Goal: Task Accomplishment & Management: Use online tool/utility

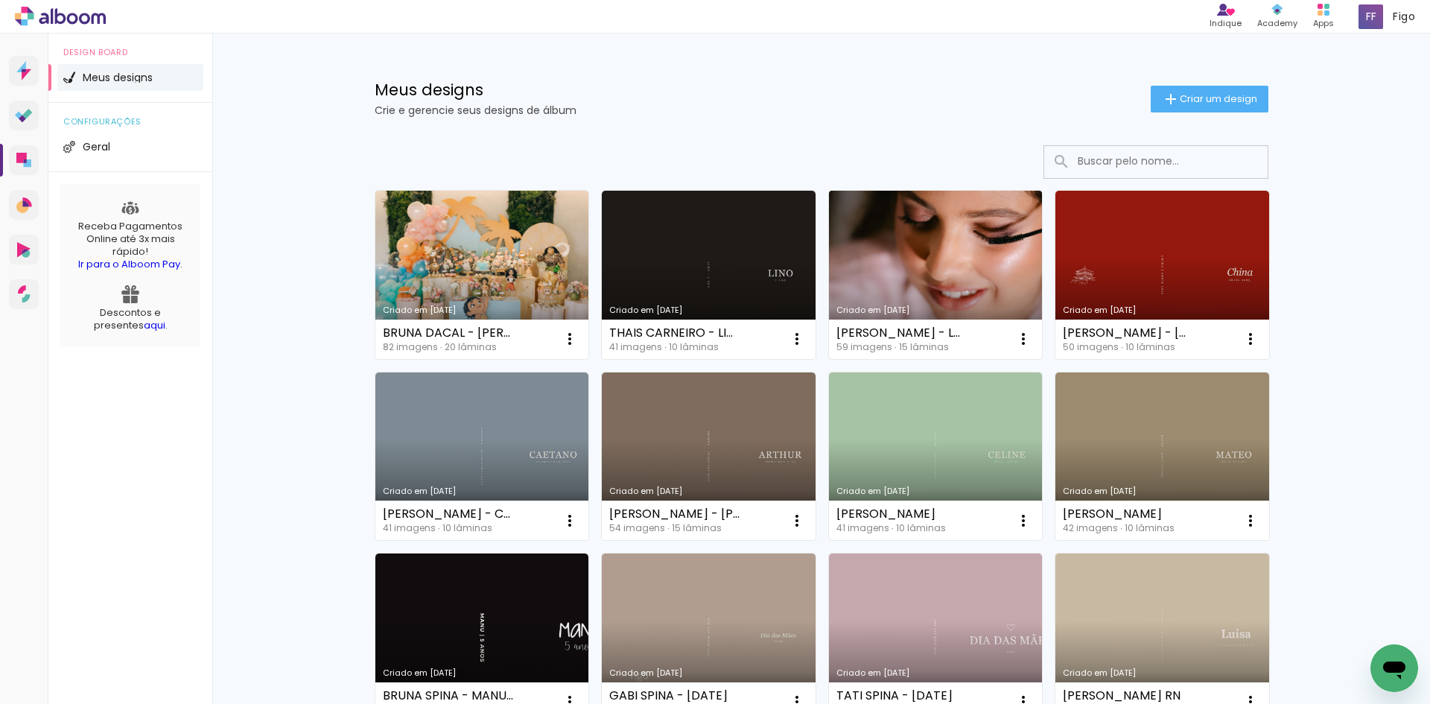
click at [985, 249] on link "Criado em [DATE]" at bounding box center [936, 275] width 214 height 168
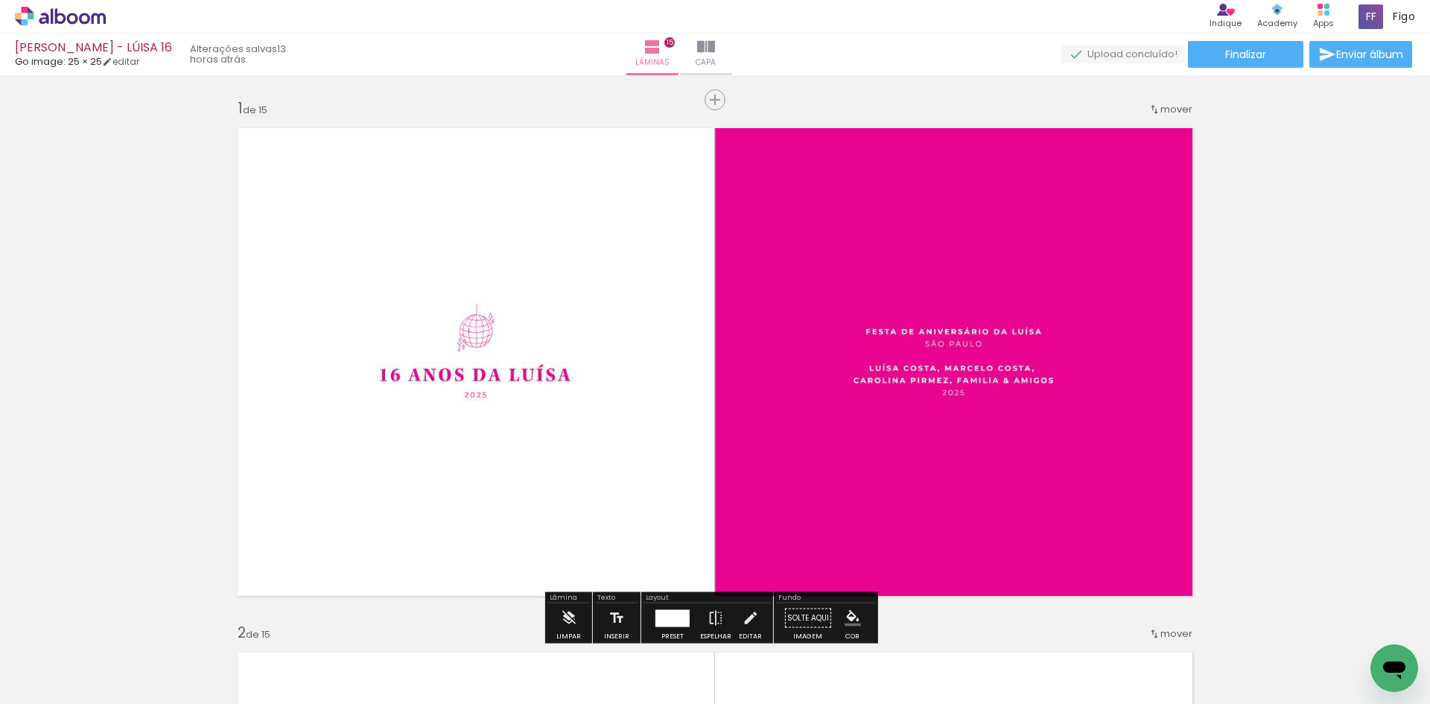
click at [0, 0] on input "Todas as fotos" at bounding box center [0, 0] width 0 height 0
type input "Não utilizadas"
click at [715, 52] on iron-icon at bounding box center [706, 47] width 18 height 18
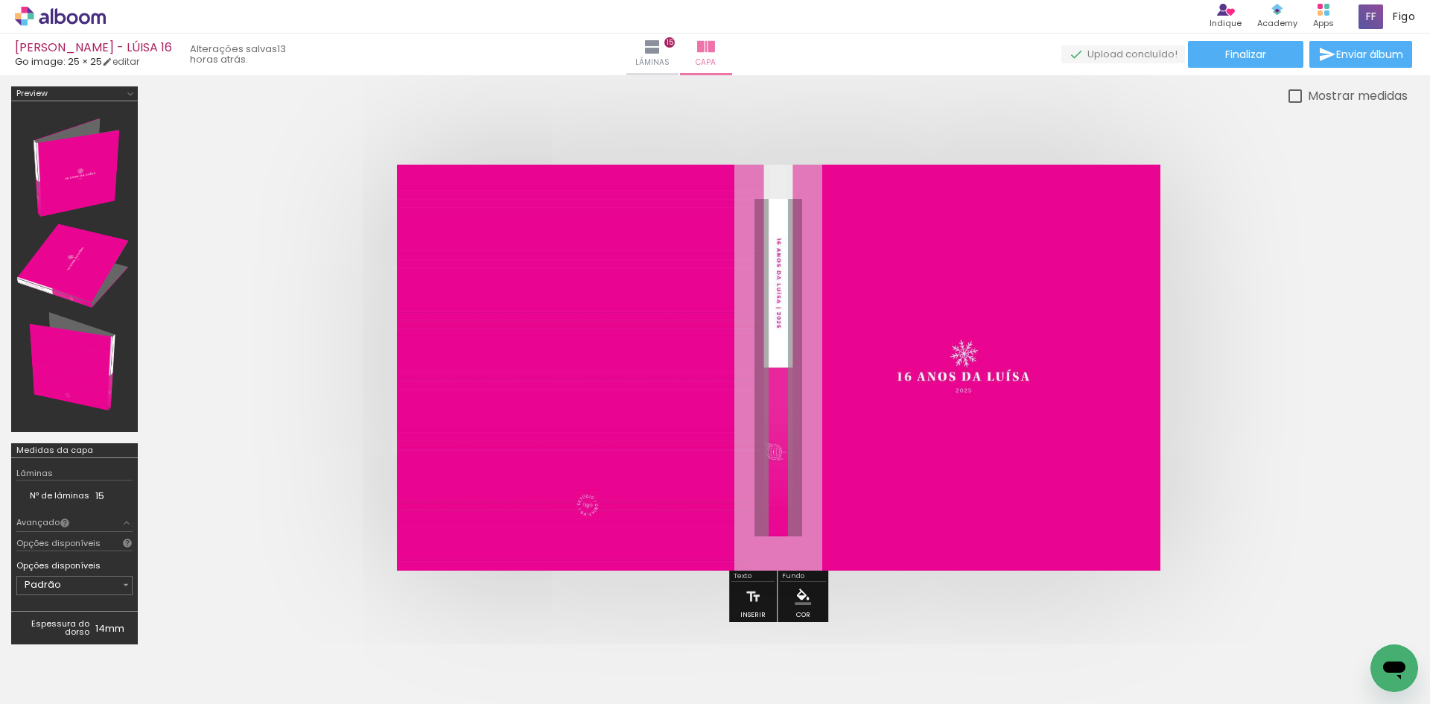
click at [0, 0] on span "Adicionar Fotos" at bounding box center [0, 0] width 0 height 0
click at [0, 0] on input "file" at bounding box center [0, 0] width 0 height 0
click at [1248, 45] on paper-button "Finalizar" at bounding box center [1245, 54] width 115 height 27
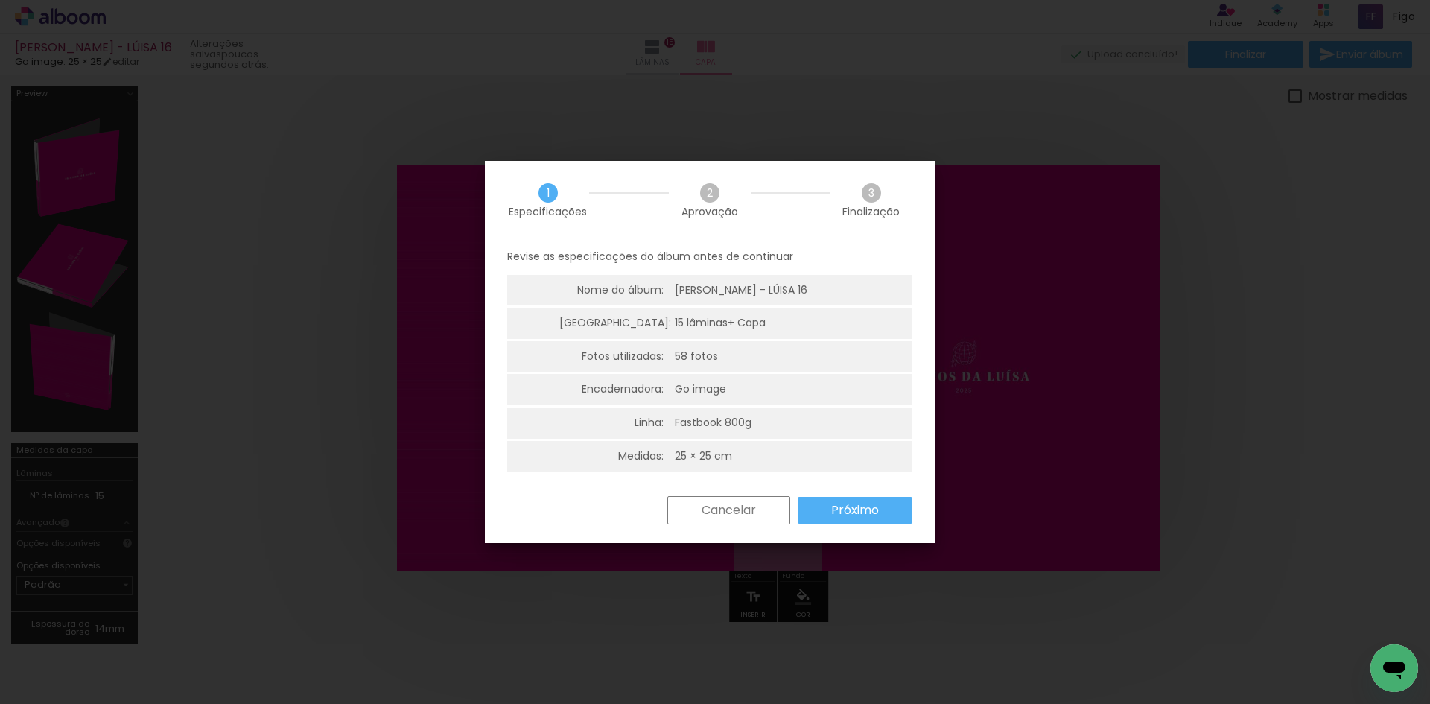
click at [0, 0] on paper-button "Próximo" at bounding box center [0, 0] width 0 height 0
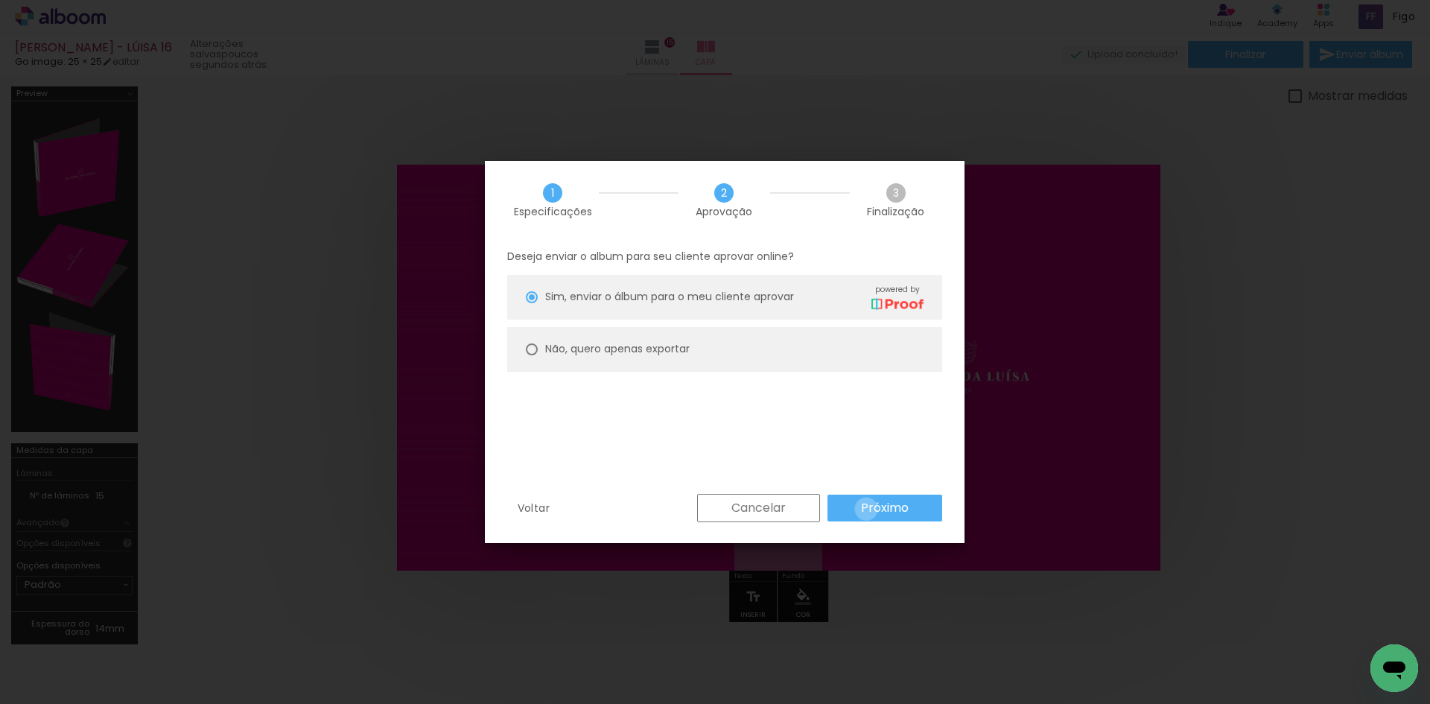
click at [0, 0] on slot "Próximo" at bounding box center [0, 0] width 0 height 0
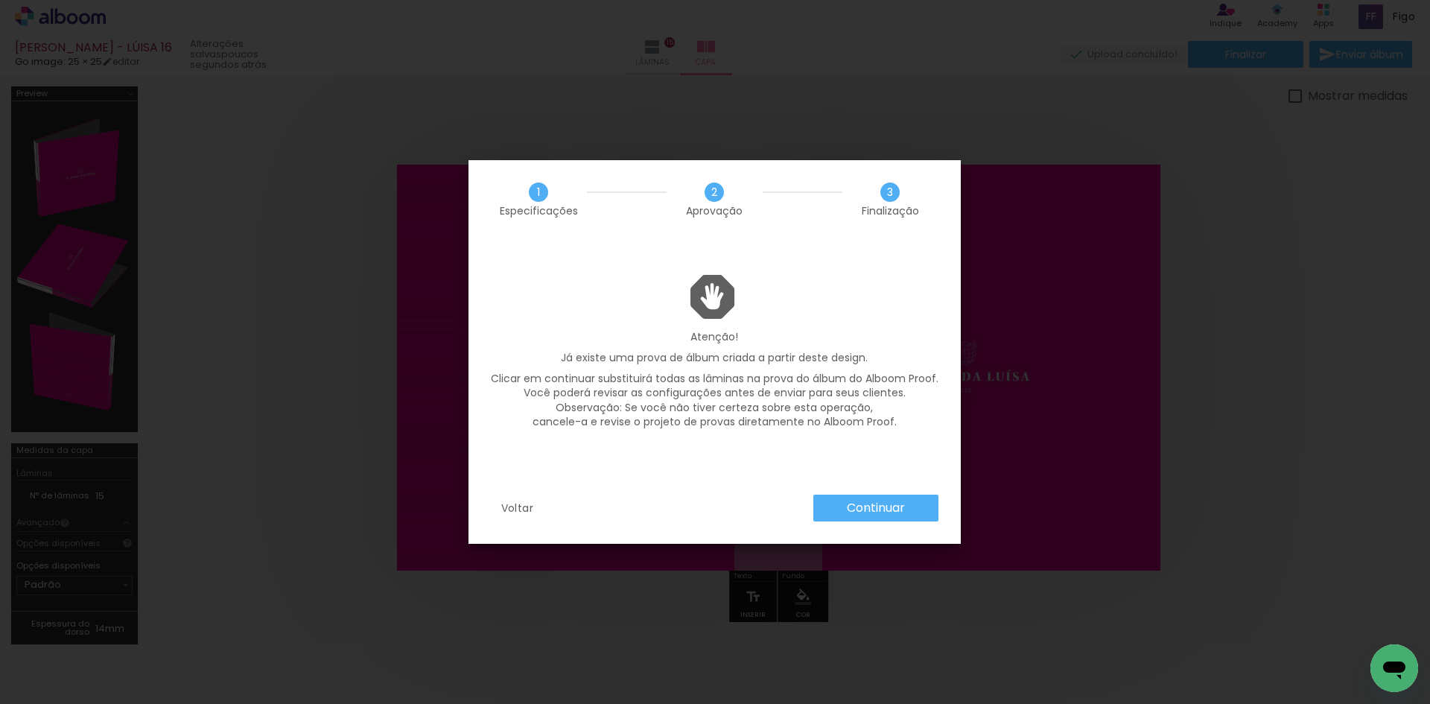
click at [0, 0] on slot "Continuar" at bounding box center [0, 0] width 0 height 0
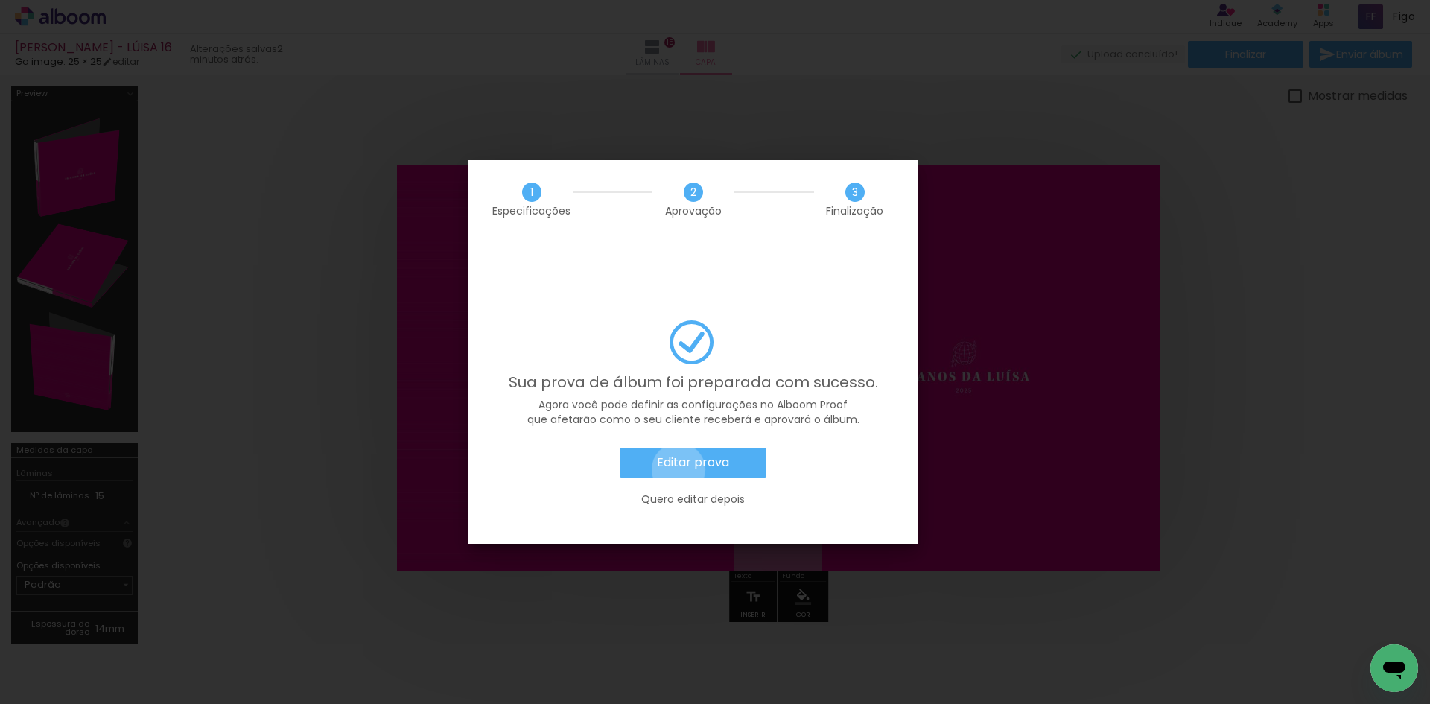
click at [0, 0] on slot "Editar prova" at bounding box center [0, 0] width 0 height 0
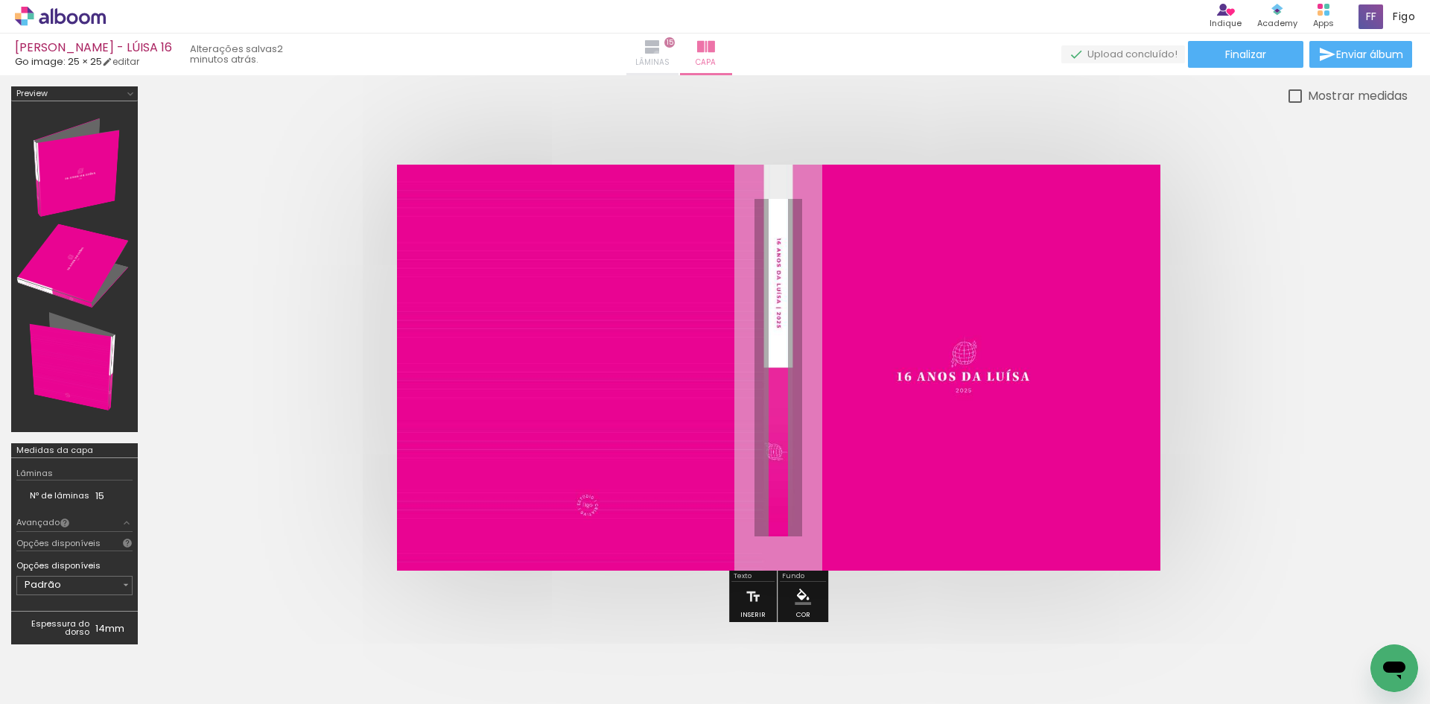
click at [661, 54] on iron-icon at bounding box center [652, 47] width 18 height 18
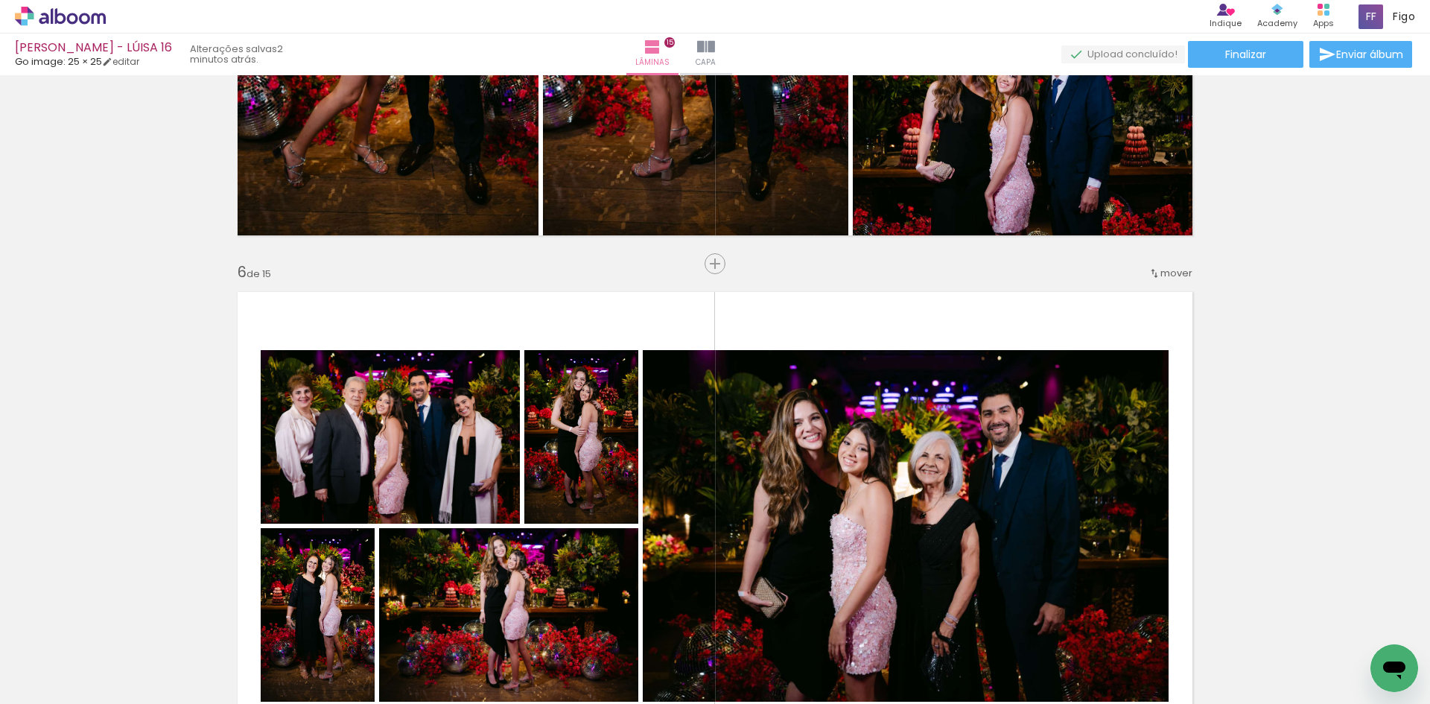
scroll to position [2681, 0]
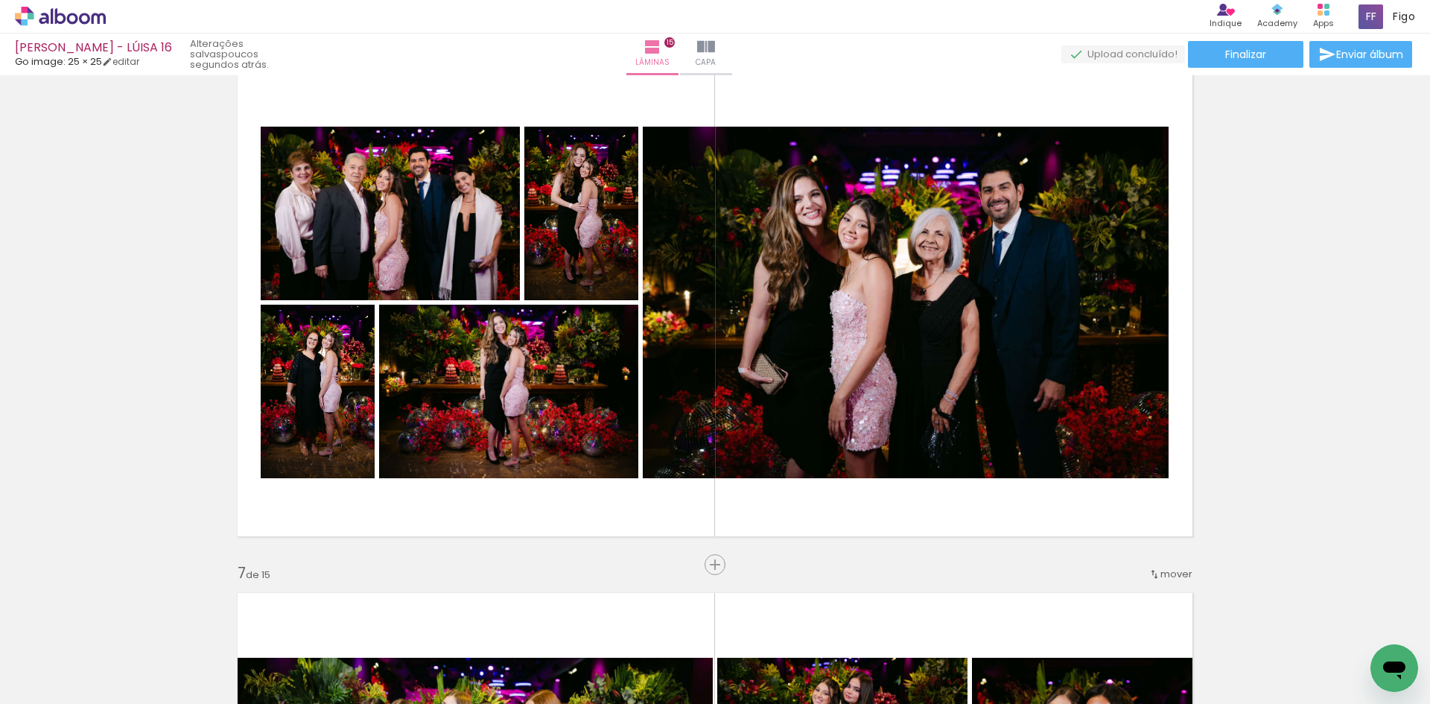
click at [57, 25] on icon at bounding box center [60, 16] width 91 height 19
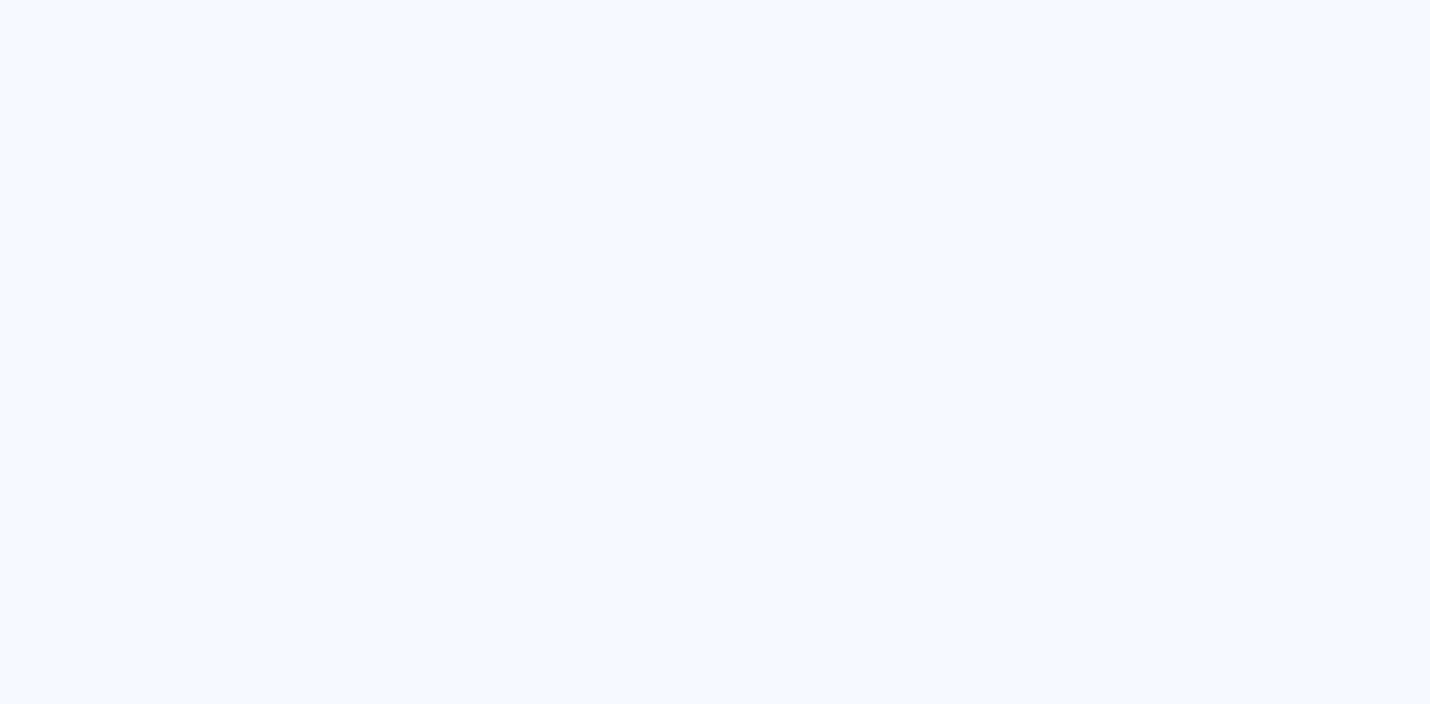
type input "Todas as fotos"
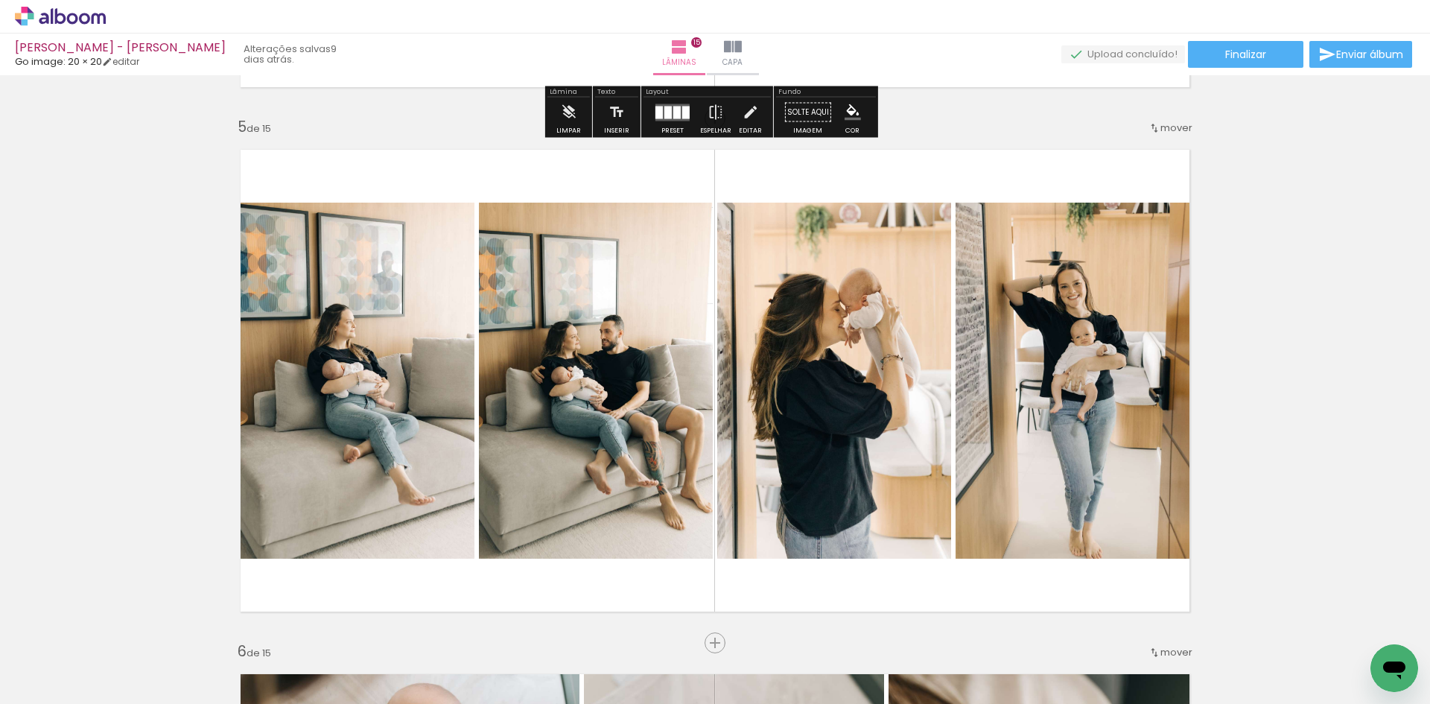
scroll to position [2085, 0]
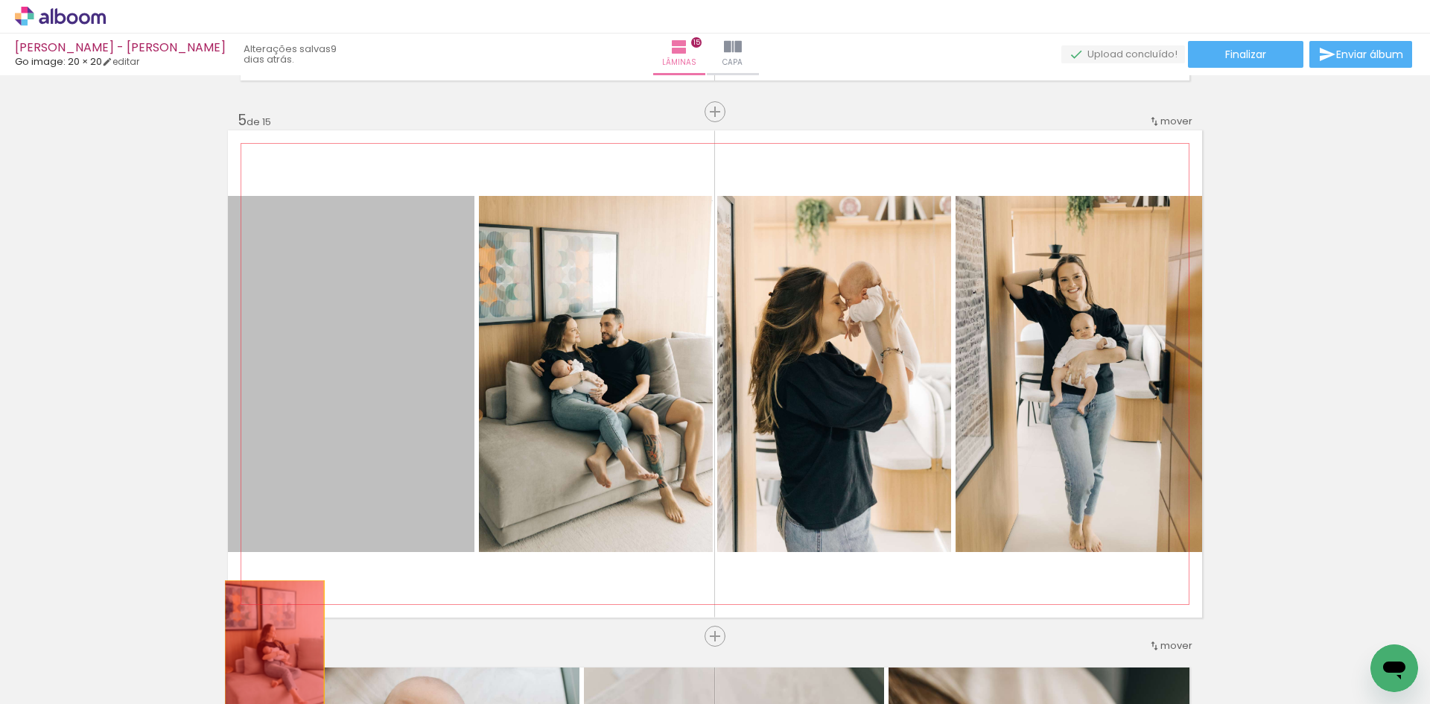
drag, startPoint x: 390, startPoint y: 314, endPoint x: 269, endPoint y: 652, distance: 358.6
click at [269, 652] on quentale-workspace at bounding box center [715, 352] width 1430 height 704
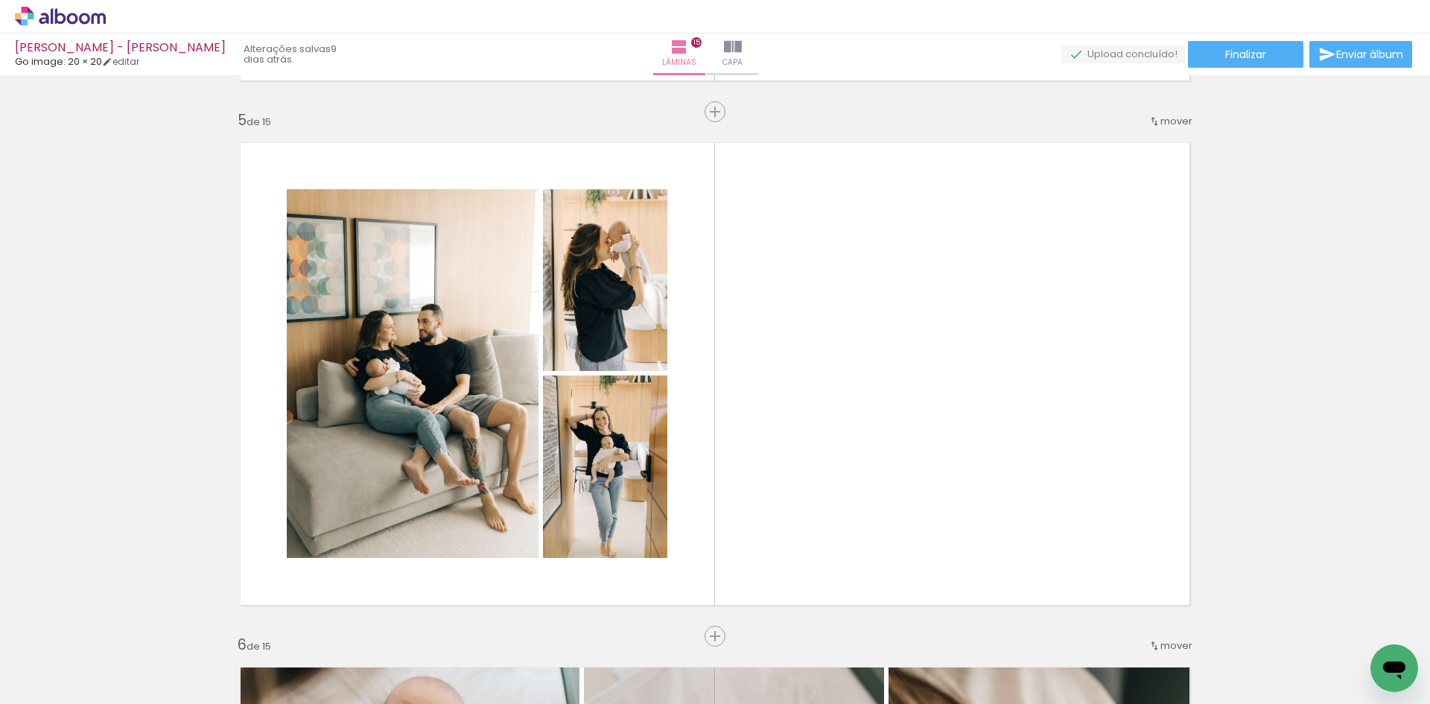
click at [784, 627] on iron-icon at bounding box center [784, 624] width 16 height 16
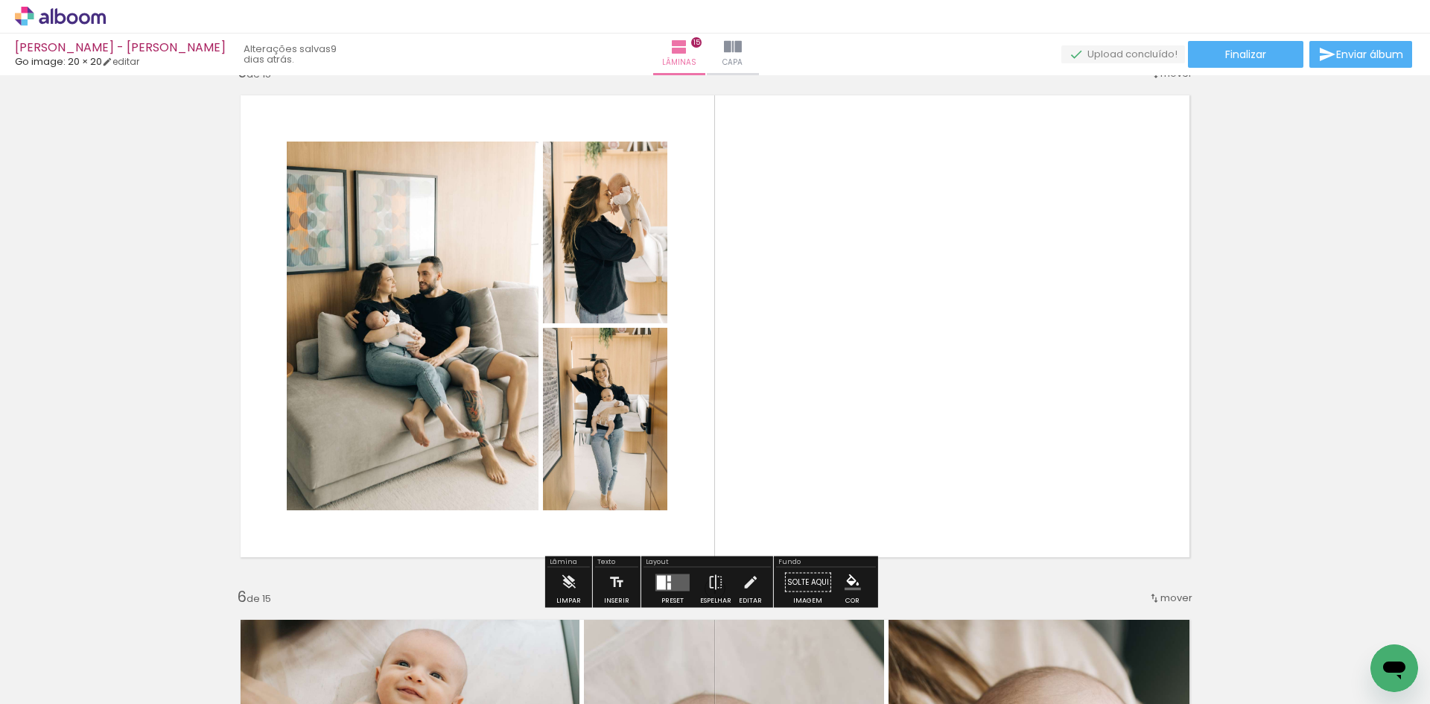
scroll to position [2160, 0]
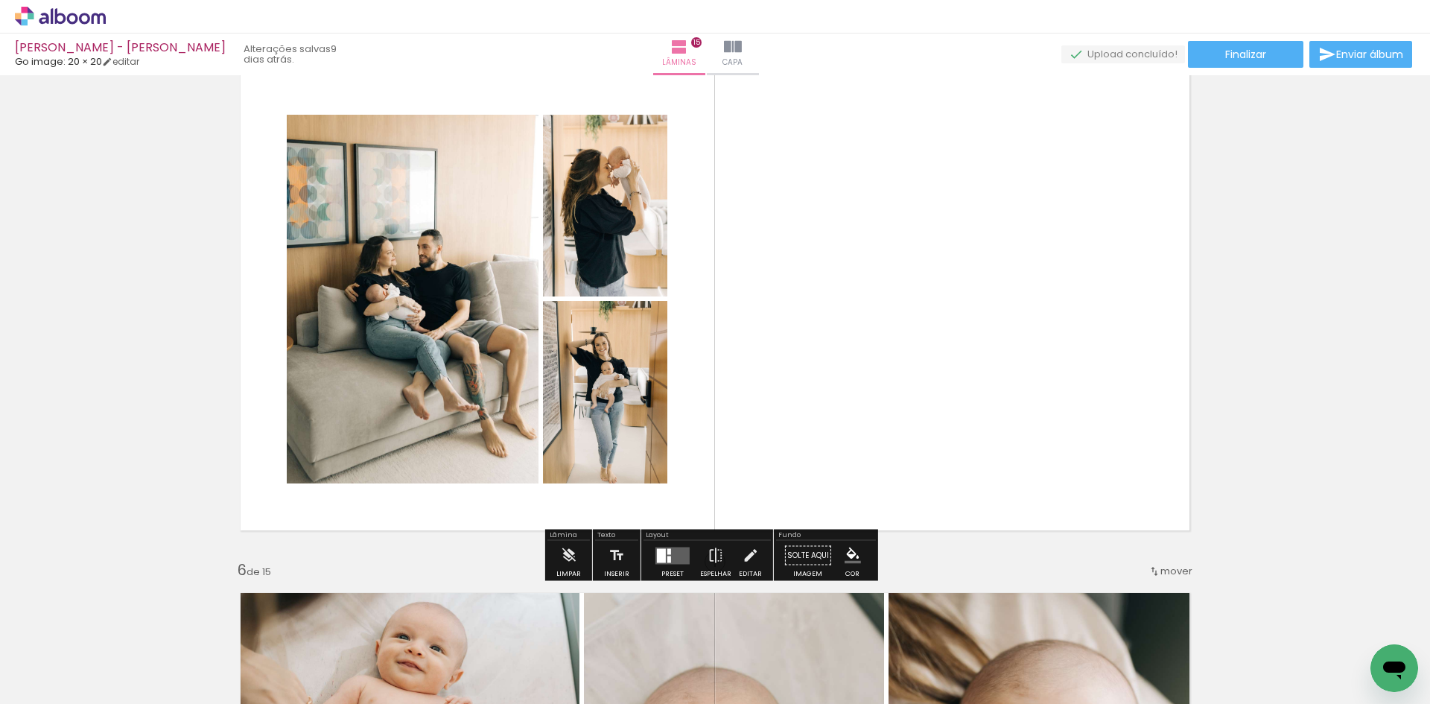
click at [671, 548] on quentale-layouter at bounding box center [672, 555] width 34 height 17
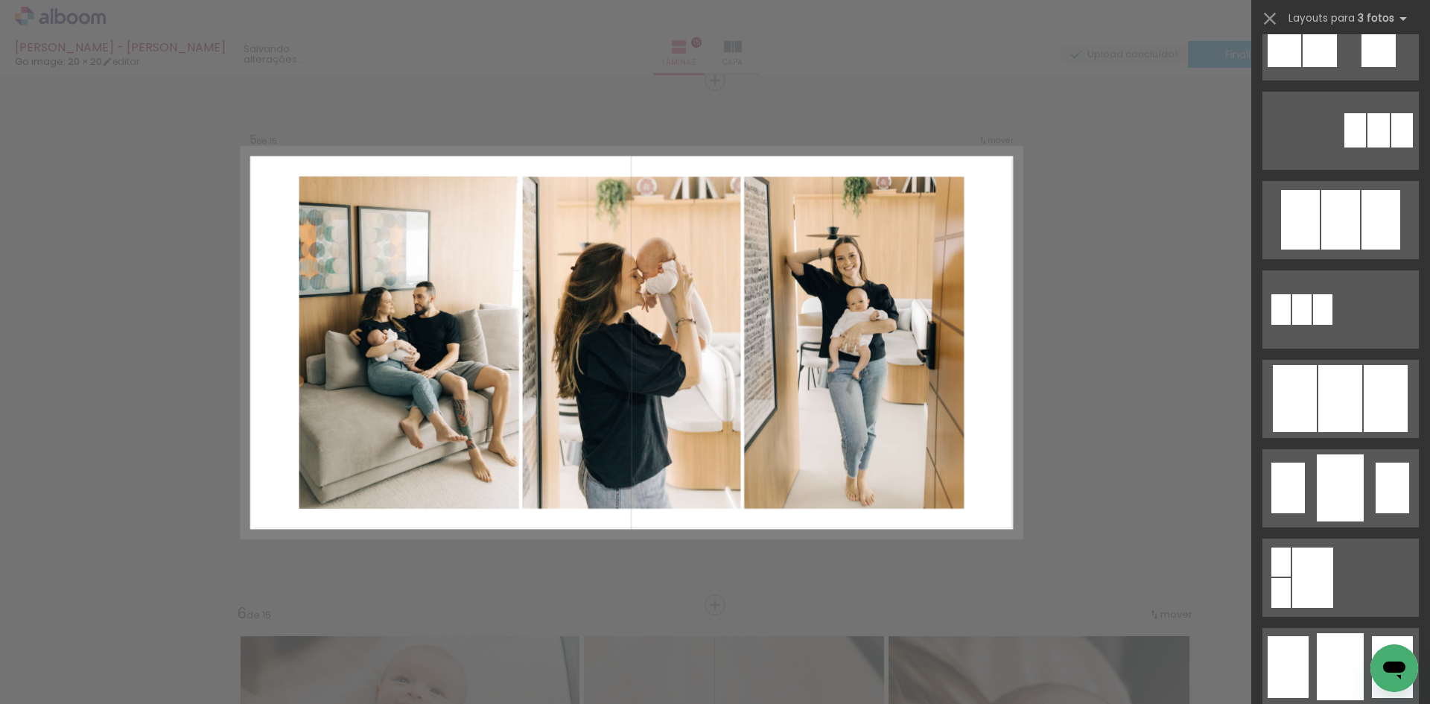
scroll to position [670, 0]
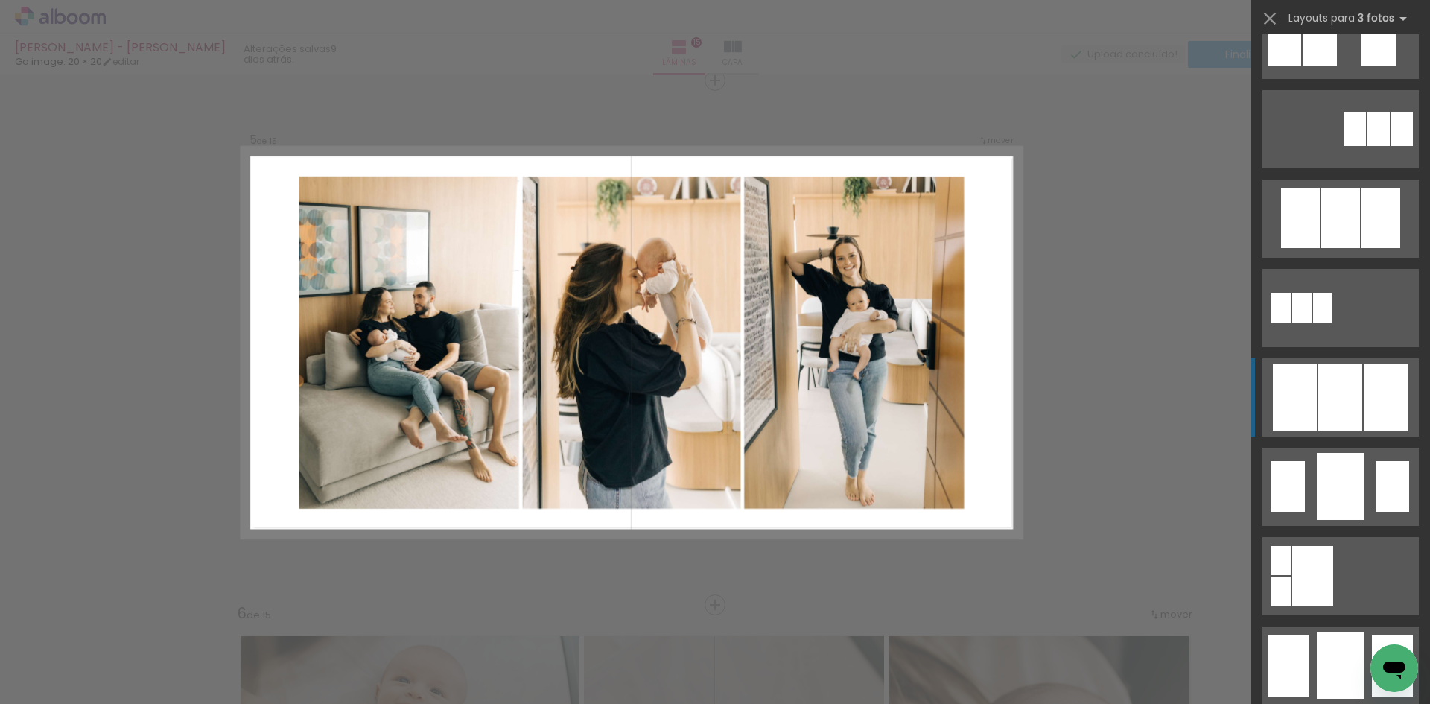
click at [1343, 387] on div at bounding box center [1340, 396] width 44 height 67
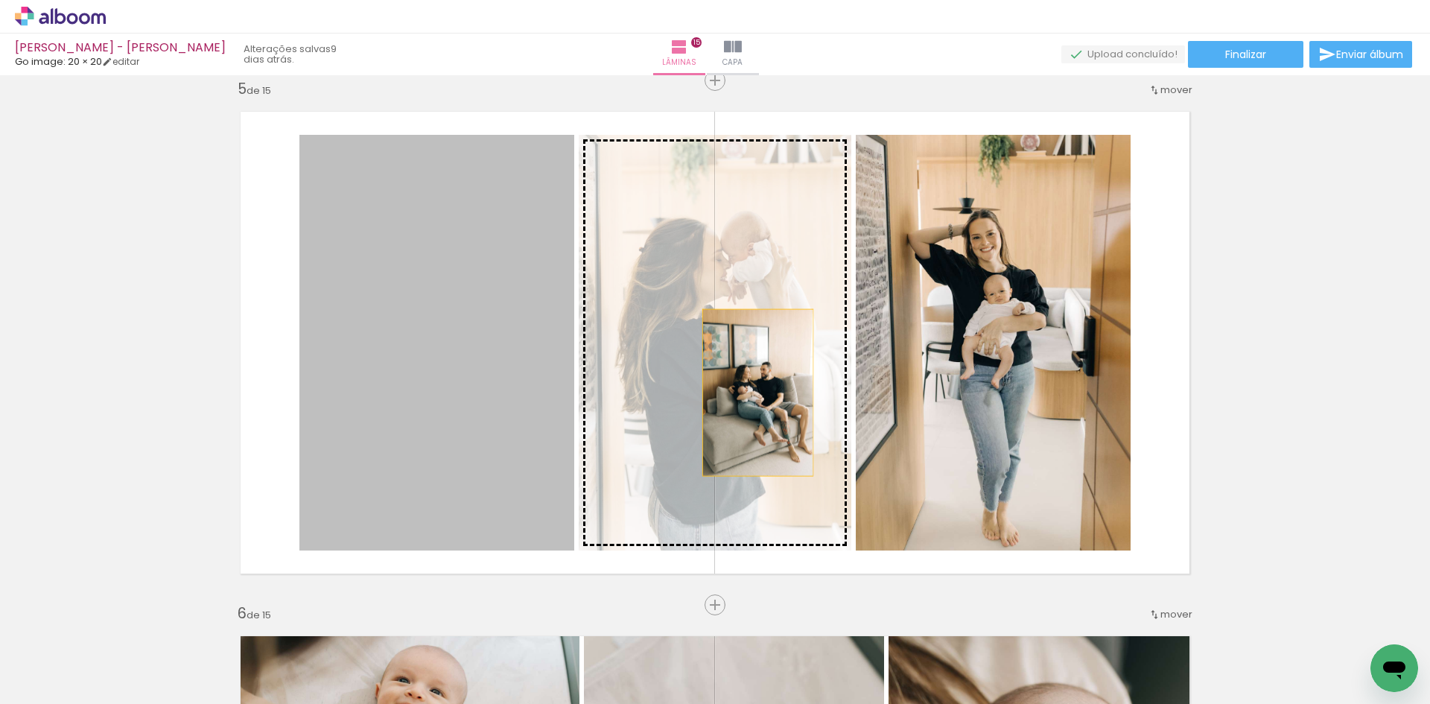
drag, startPoint x: 457, startPoint y: 385, endPoint x: 752, endPoint y: 392, distance: 295.8
click at [0, 0] on slot at bounding box center [0, 0] width 0 height 0
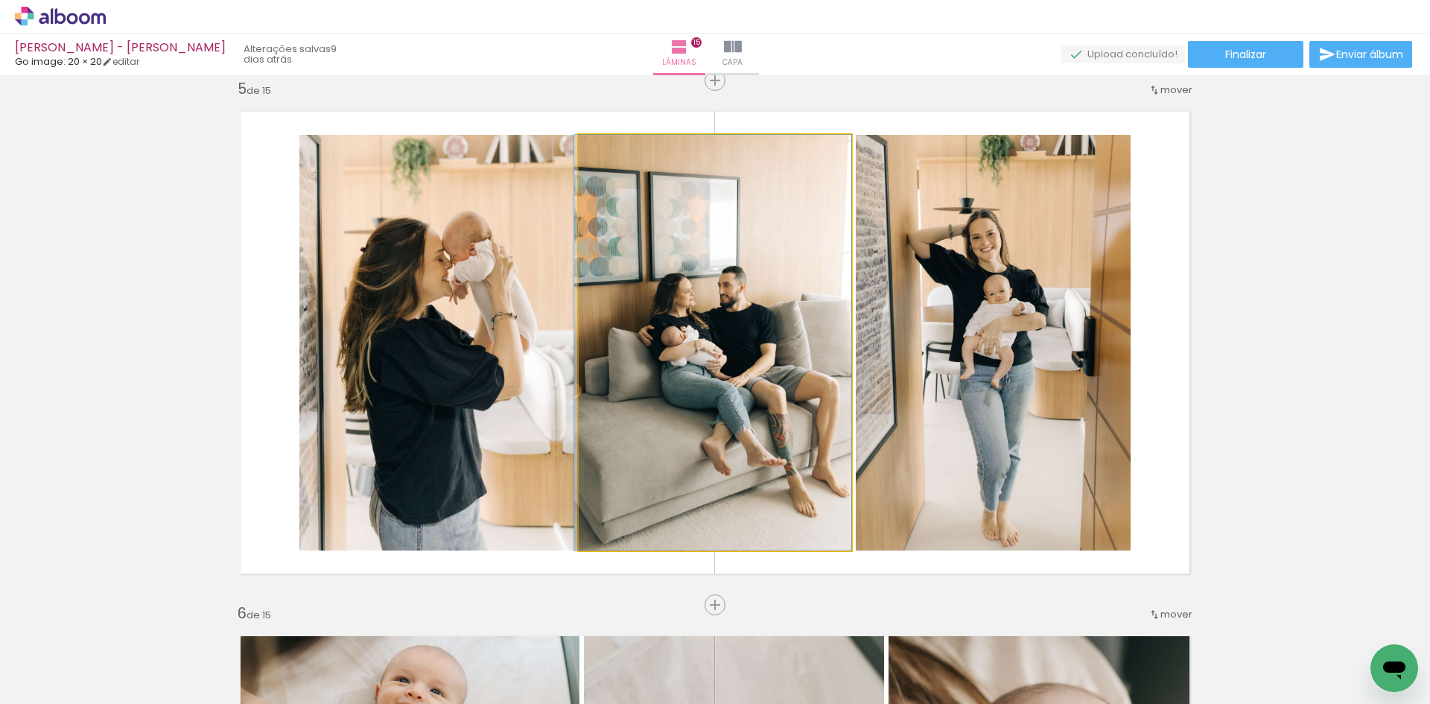
drag, startPoint x: 736, startPoint y: 395, endPoint x: 426, endPoint y: 396, distance: 309.8
click at [0, 0] on slot at bounding box center [0, 0] width 0 height 0
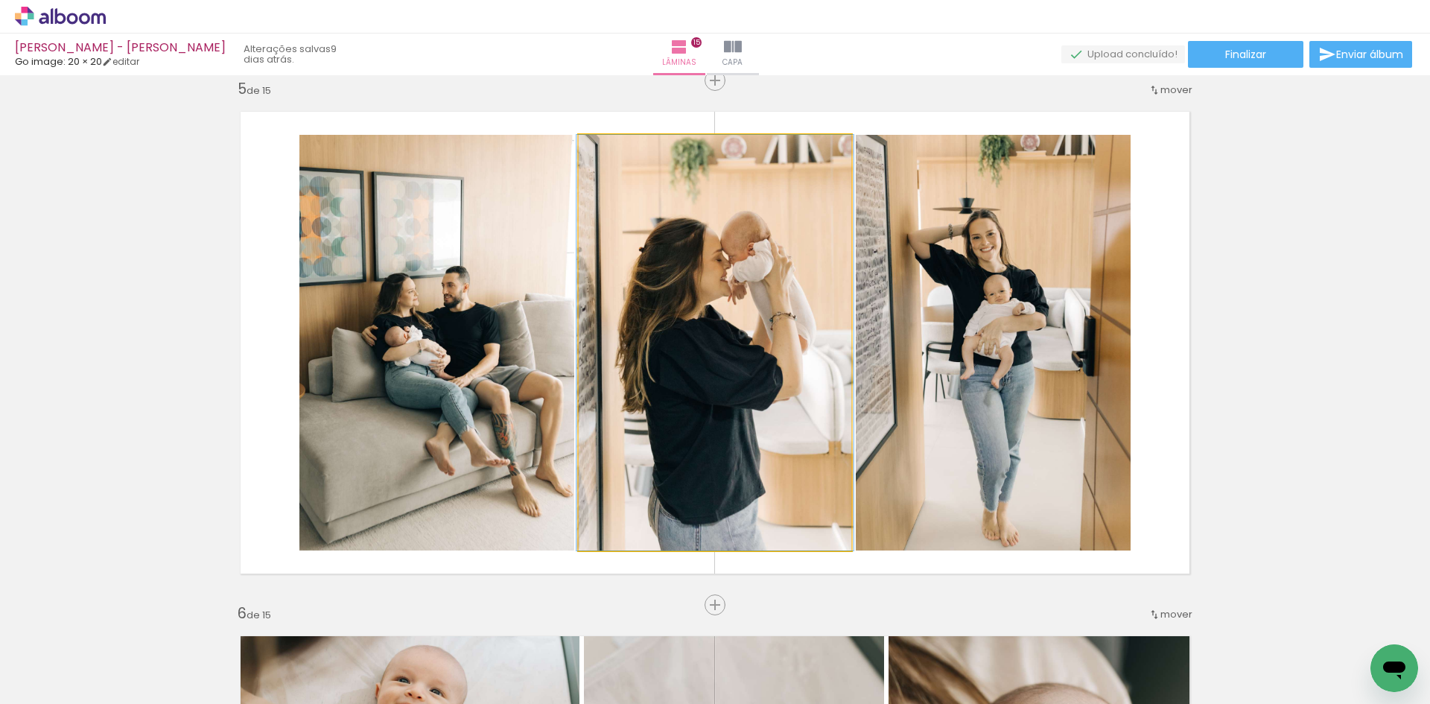
drag, startPoint x: 743, startPoint y: 385, endPoint x: 962, endPoint y: 385, distance: 219.0
click at [0, 0] on slot at bounding box center [0, 0] width 0 height 0
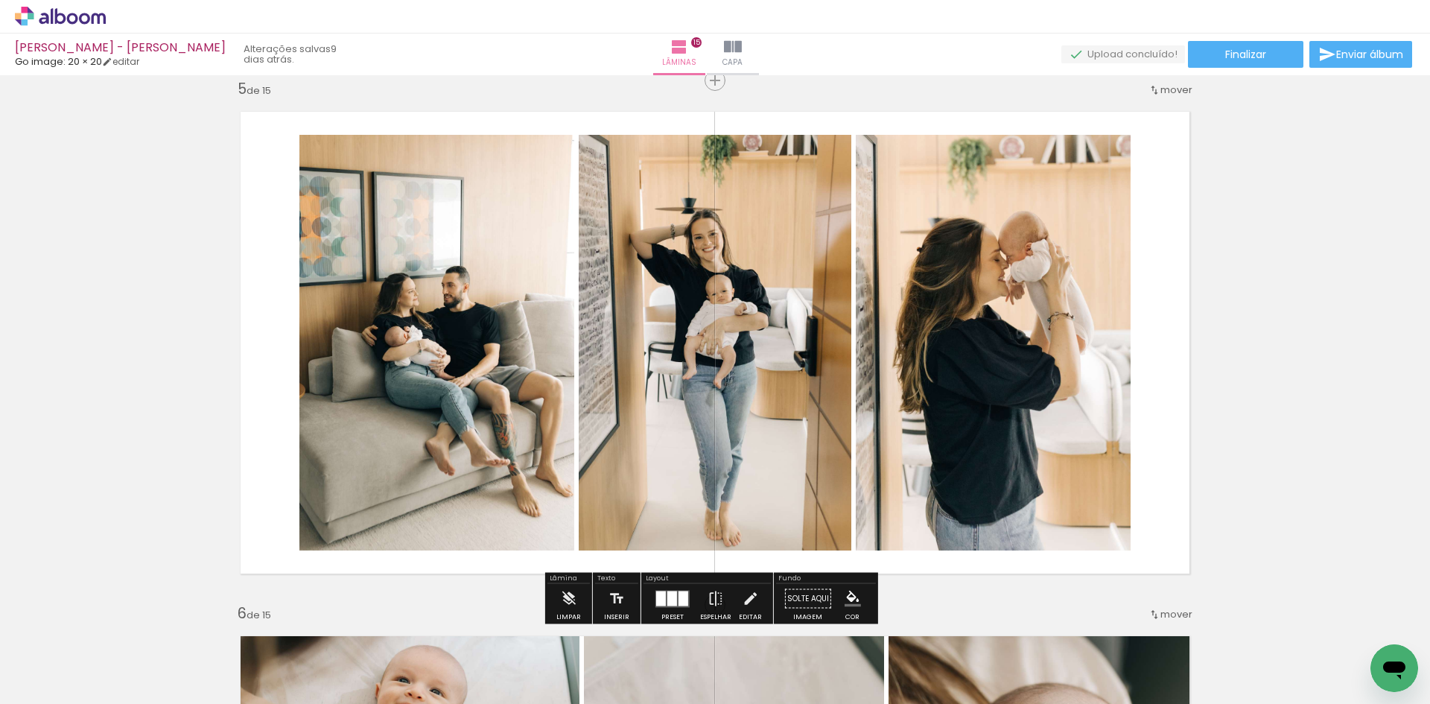
drag, startPoint x: 934, startPoint y: 384, endPoint x: 667, endPoint y: 392, distance: 266.7
click at [0, 0] on slot at bounding box center [0, 0] width 0 height 0
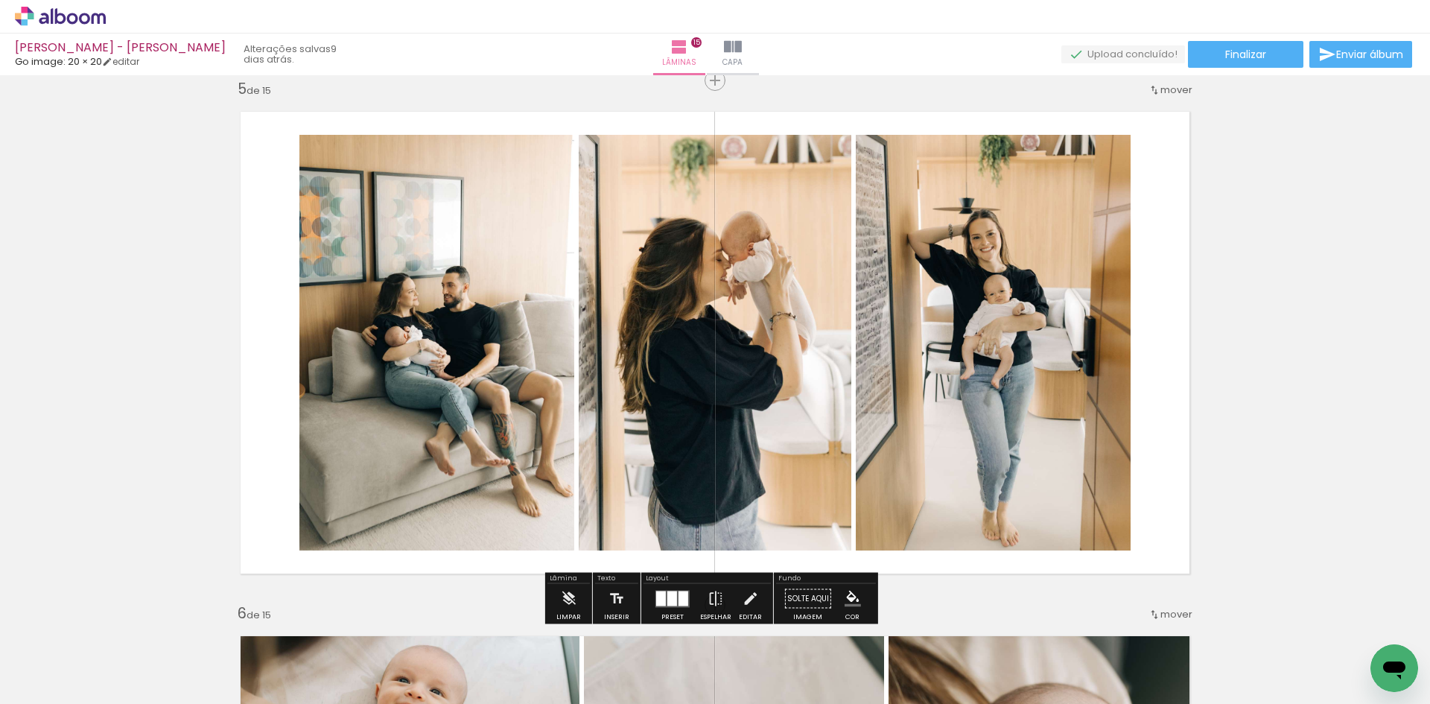
drag, startPoint x: 692, startPoint y: 372, endPoint x: 532, endPoint y: 369, distance: 160.1
click at [0, 0] on slot at bounding box center [0, 0] width 0 height 0
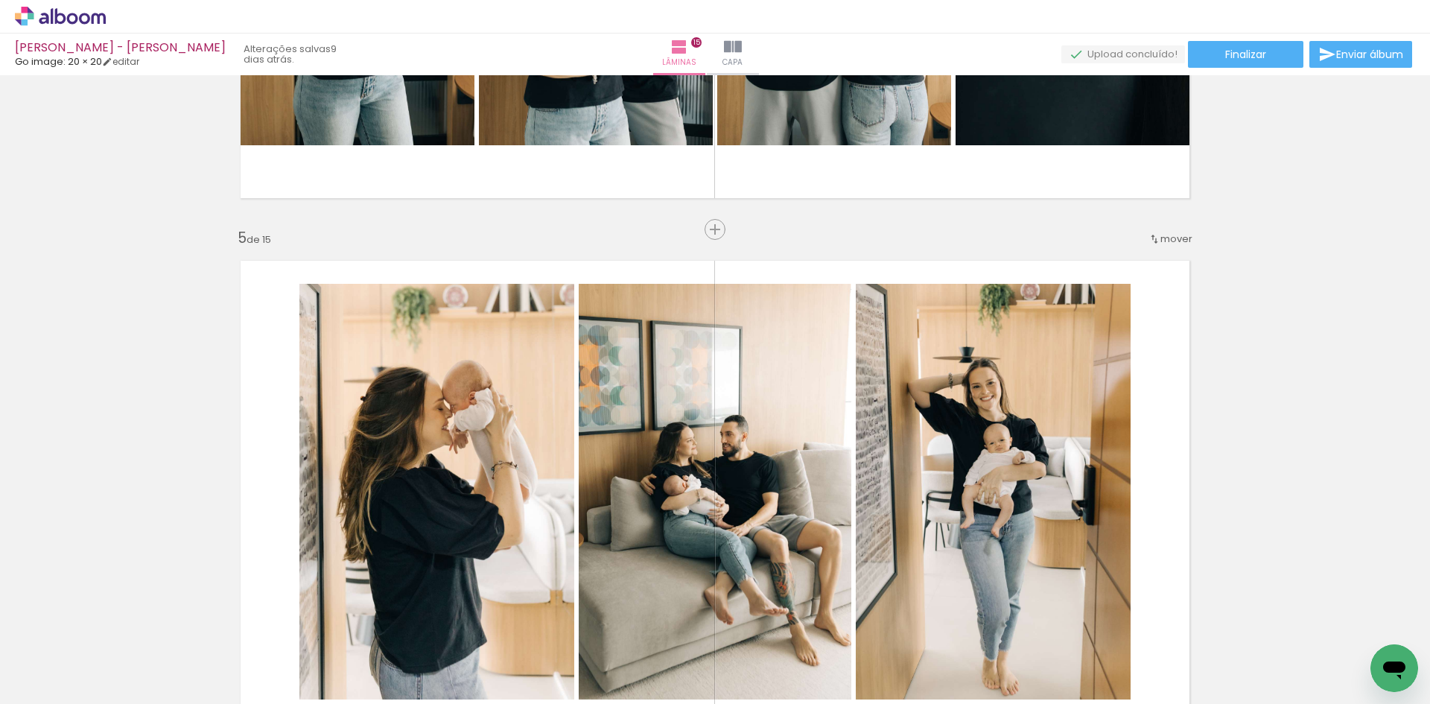
scroll to position [2042, 0]
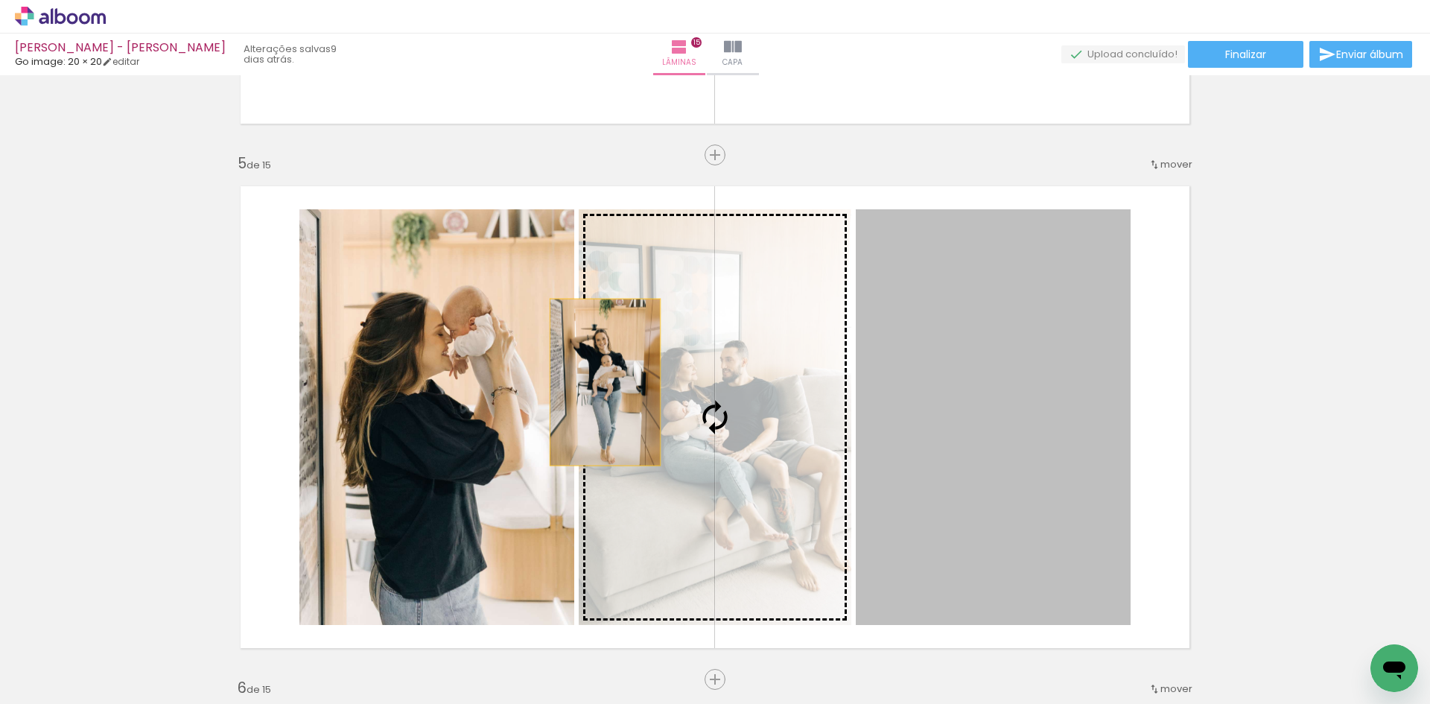
drag, startPoint x: 976, startPoint y: 366, endPoint x: 391, endPoint y: 393, distance: 585.3
click at [0, 0] on slot at bounding box center [0, 0] width 0 height 0
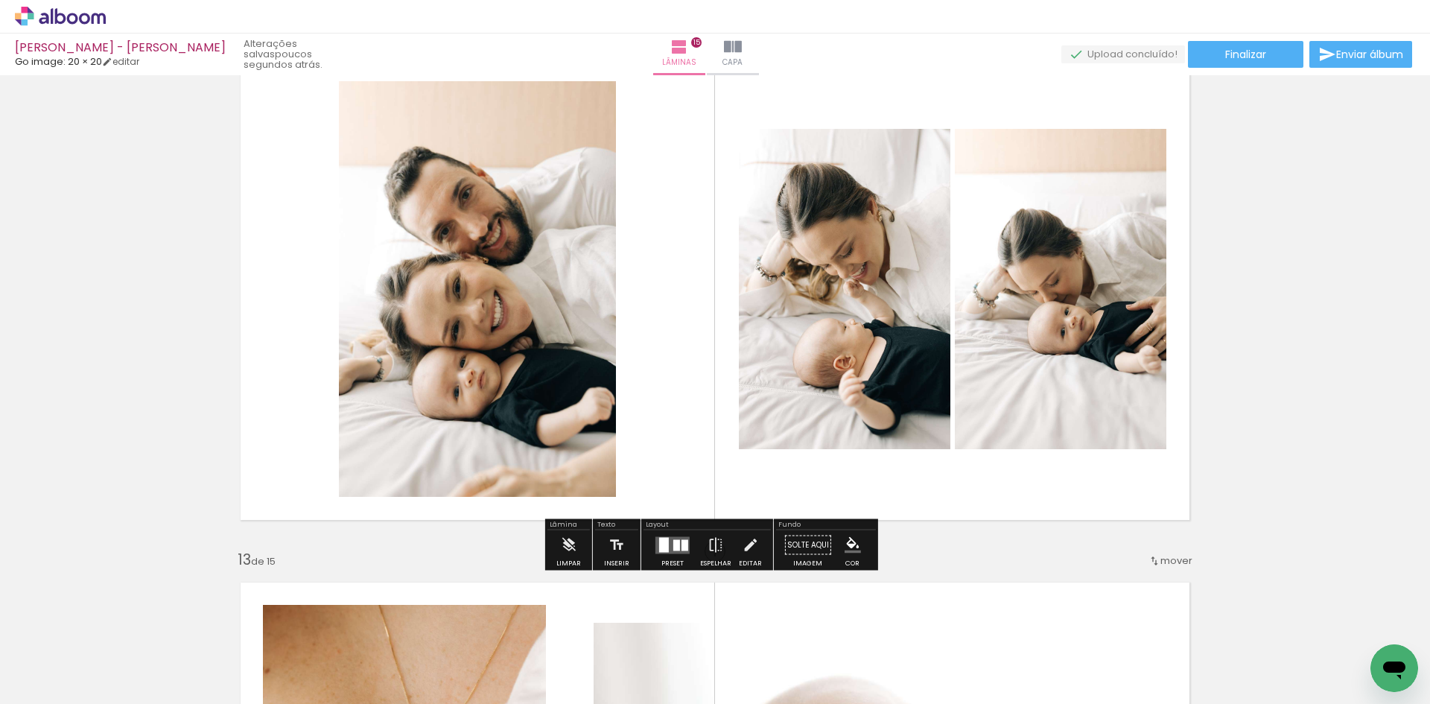
scroll to position [5692, 0]
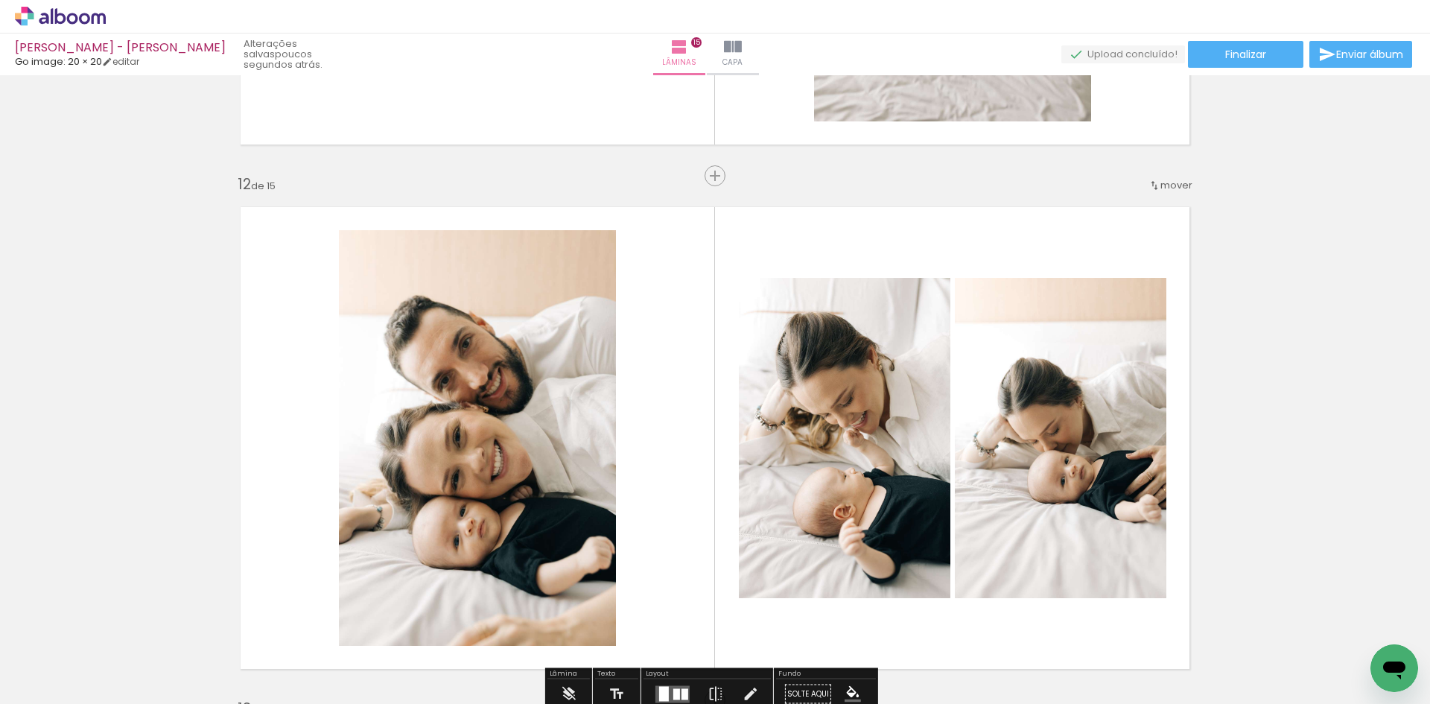
click at [1165, 190] on span "mover" at bounding box center [1176, 185] width 32 height 14
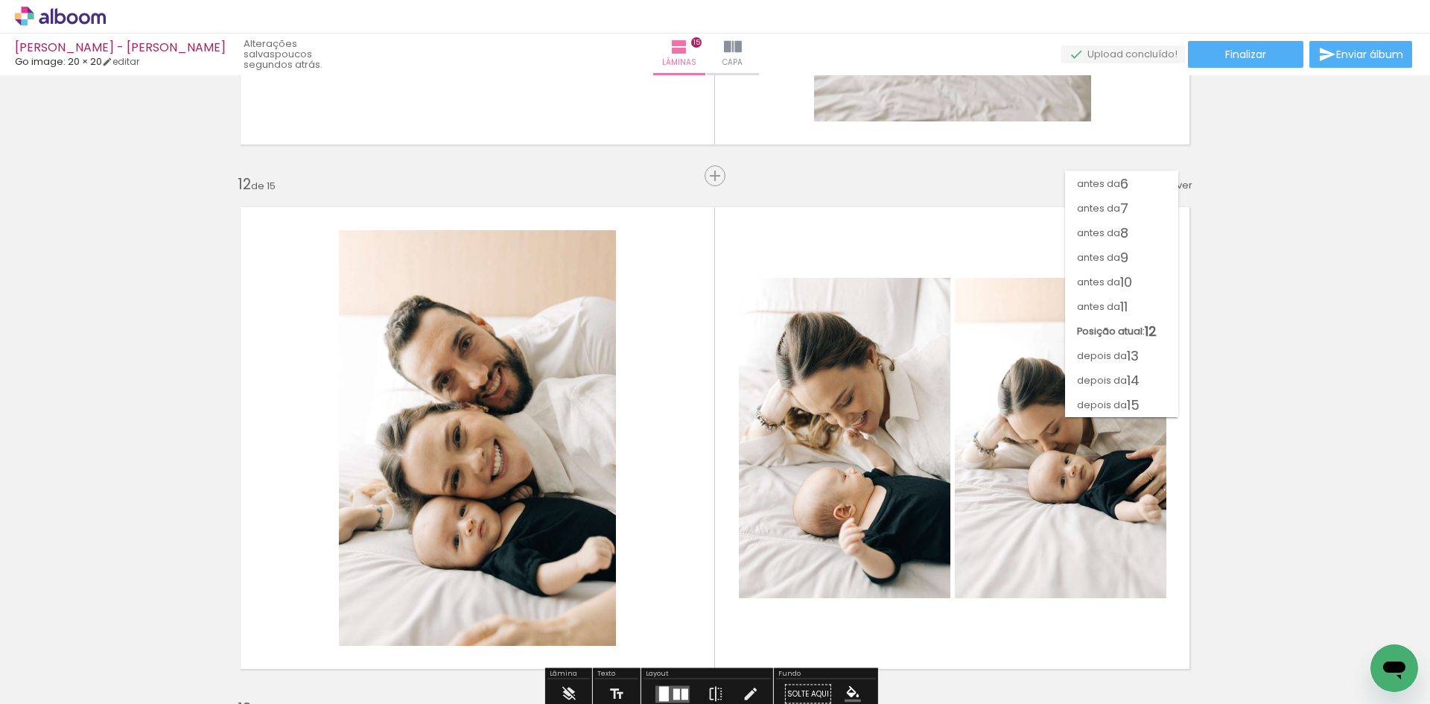
scroll to position [122, 0]
click at [1127, 359] on span "13" at bounding box center [1133, 355] width 12 height 25
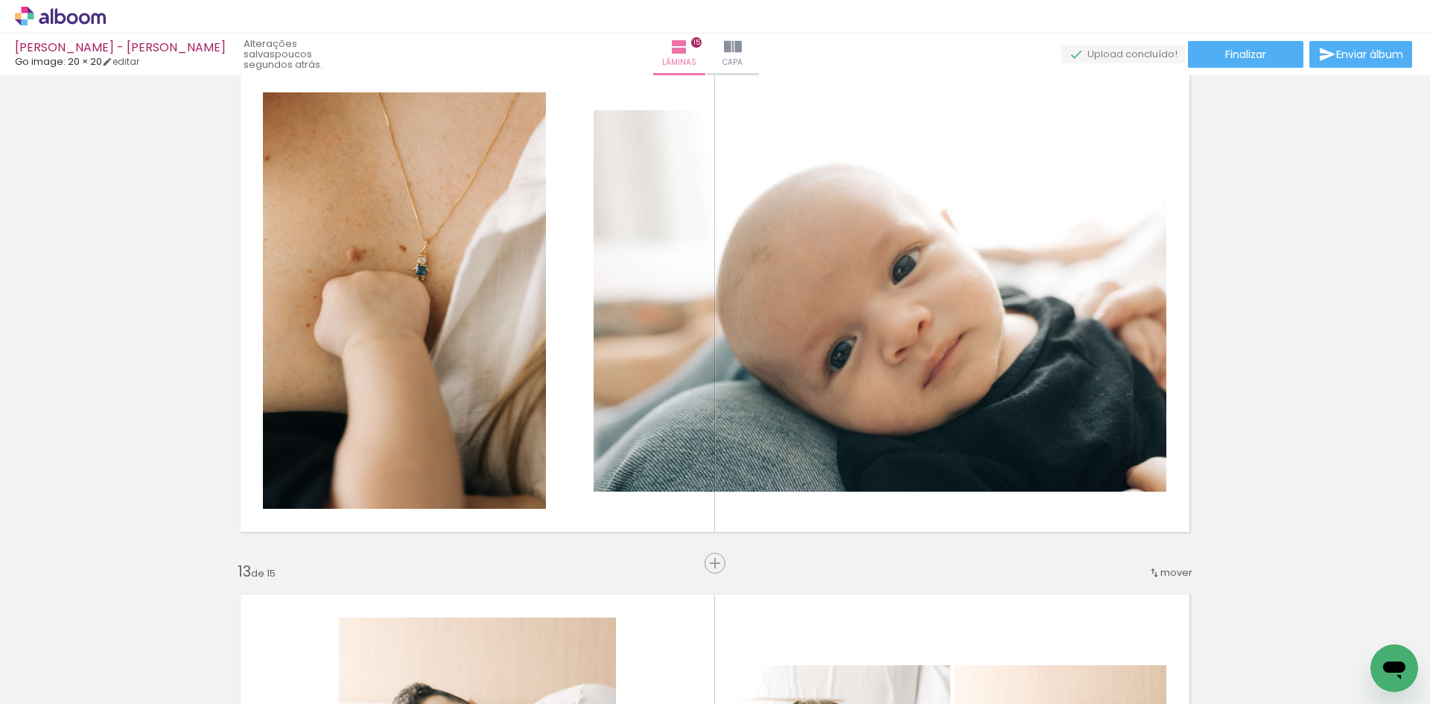
scroll to position [5790, 0]
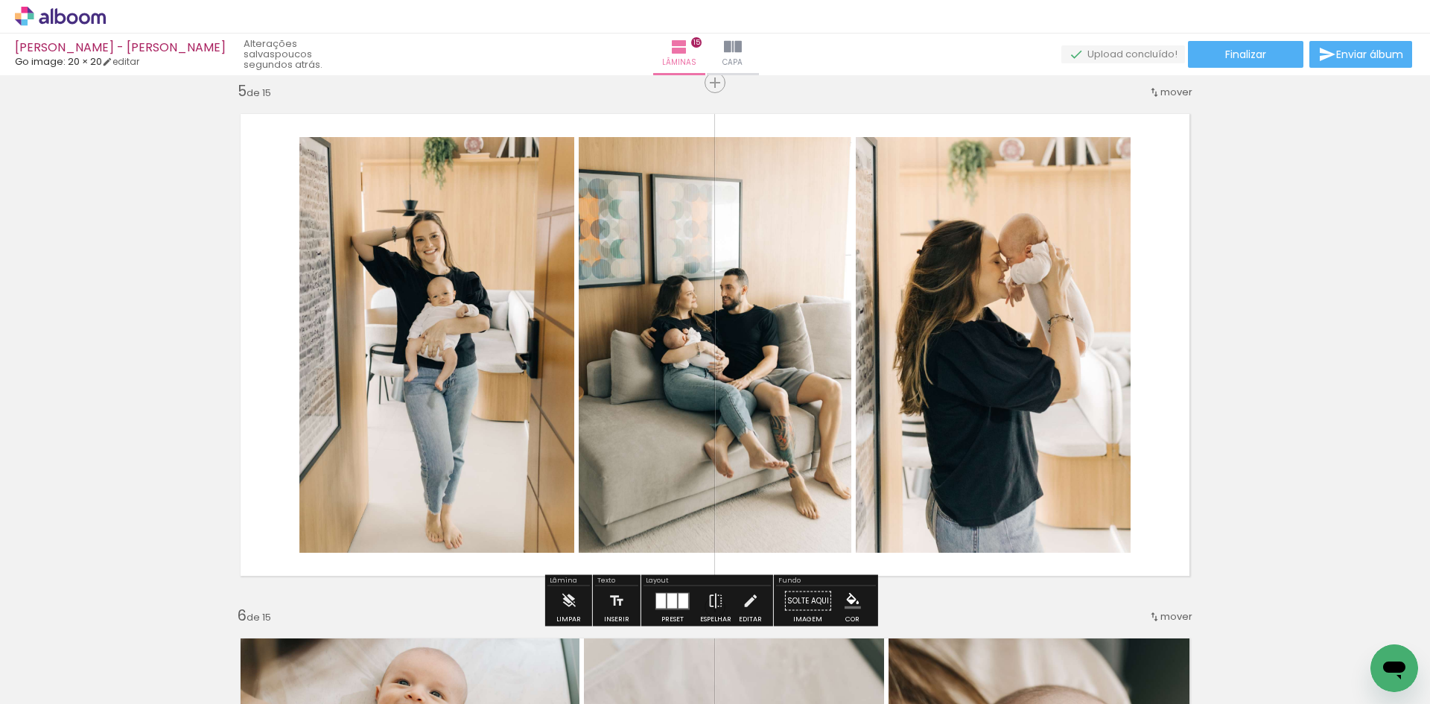
scroll to position [2140, 0]
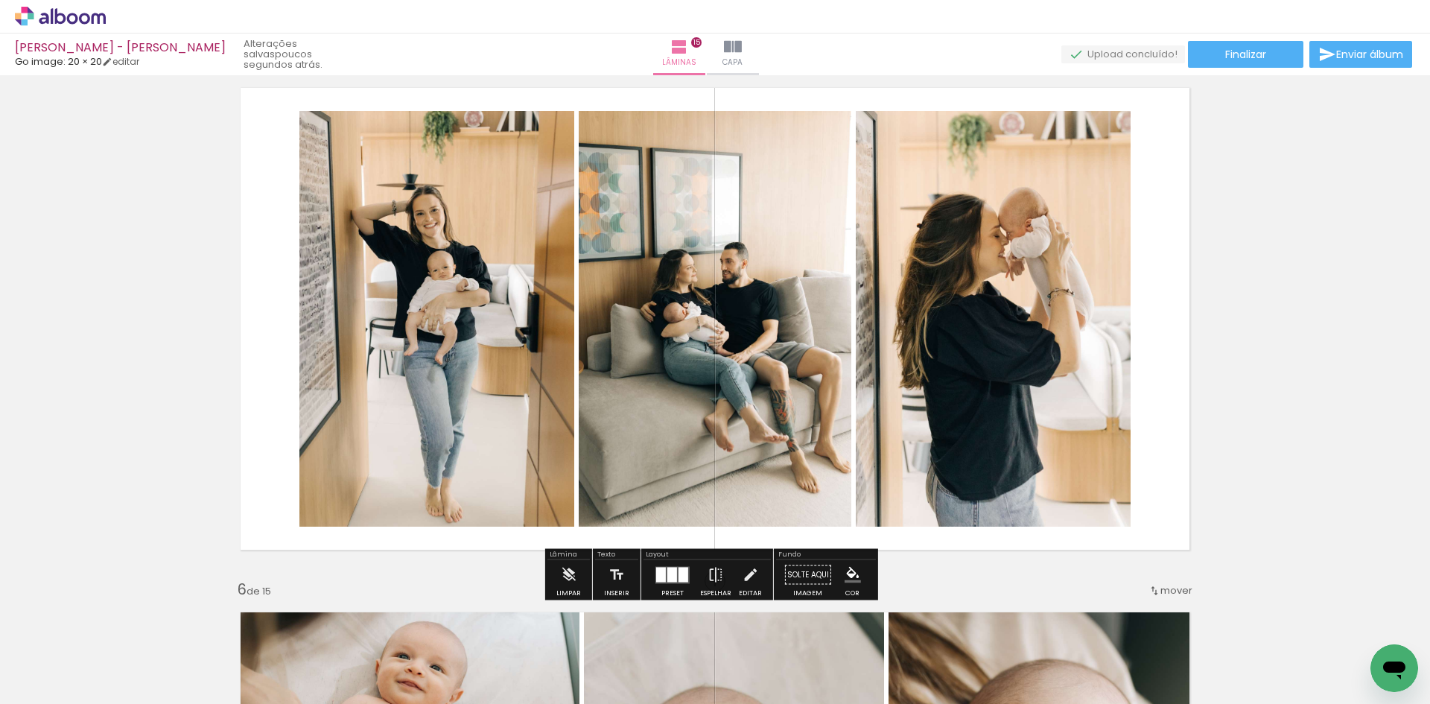
click at [667, 563] on div at bounding box center [672, 575] width 40 height 30
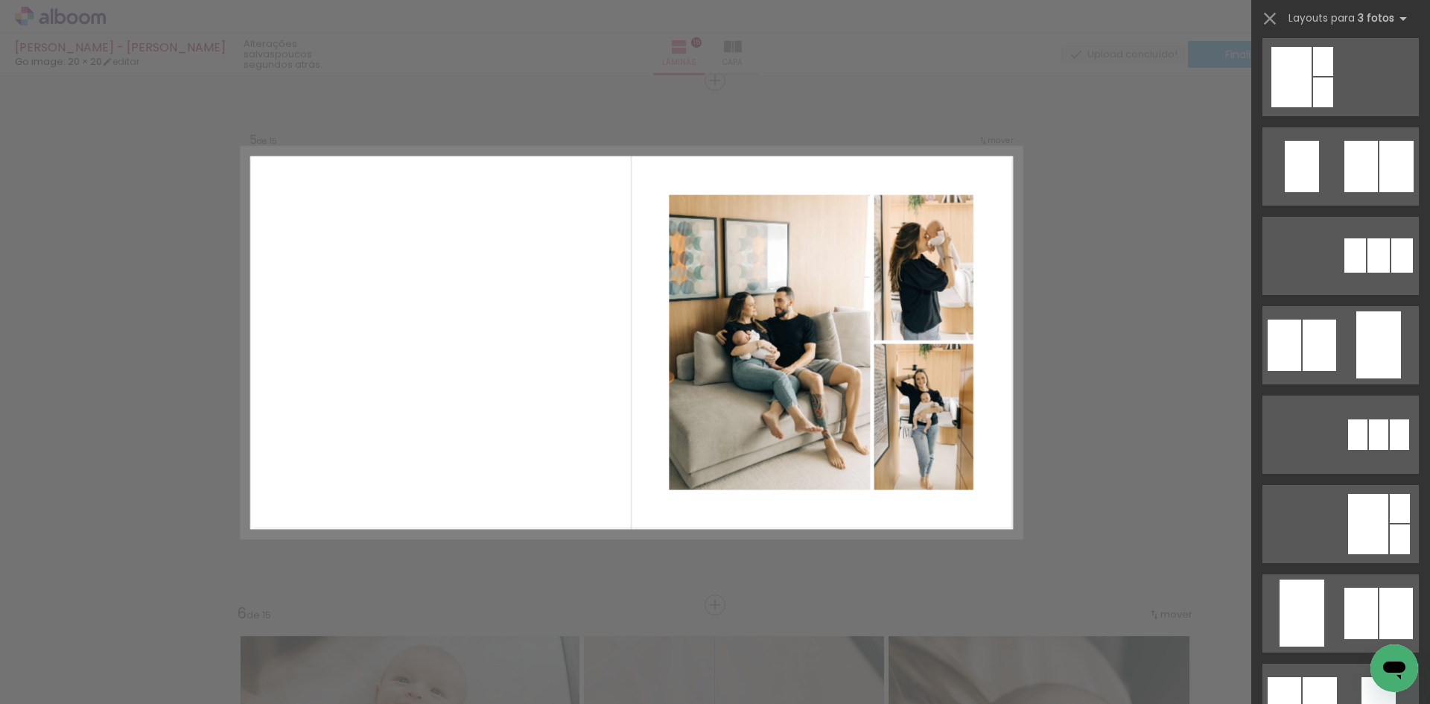
scroll to position [0, 0]
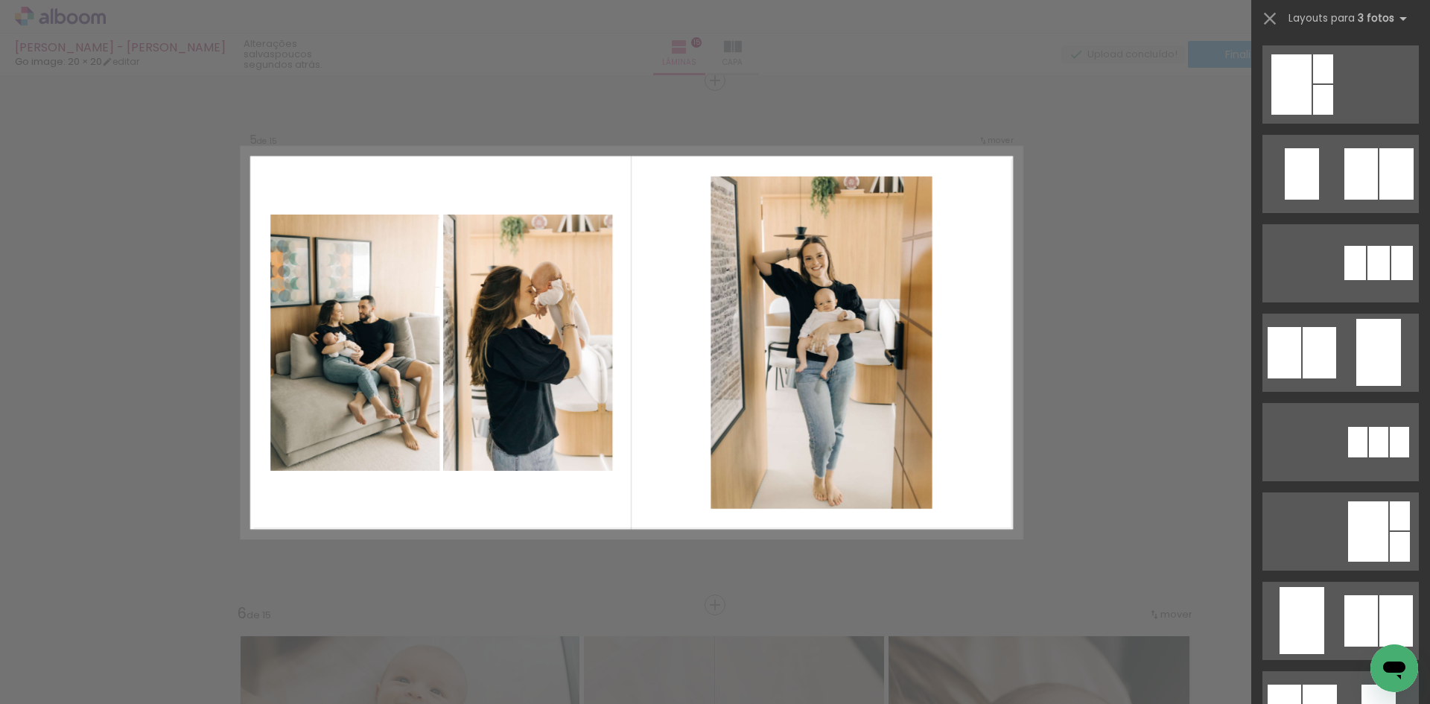
click at [1329, 352] on div at bounding box center [1320, 352] width 34 height 51
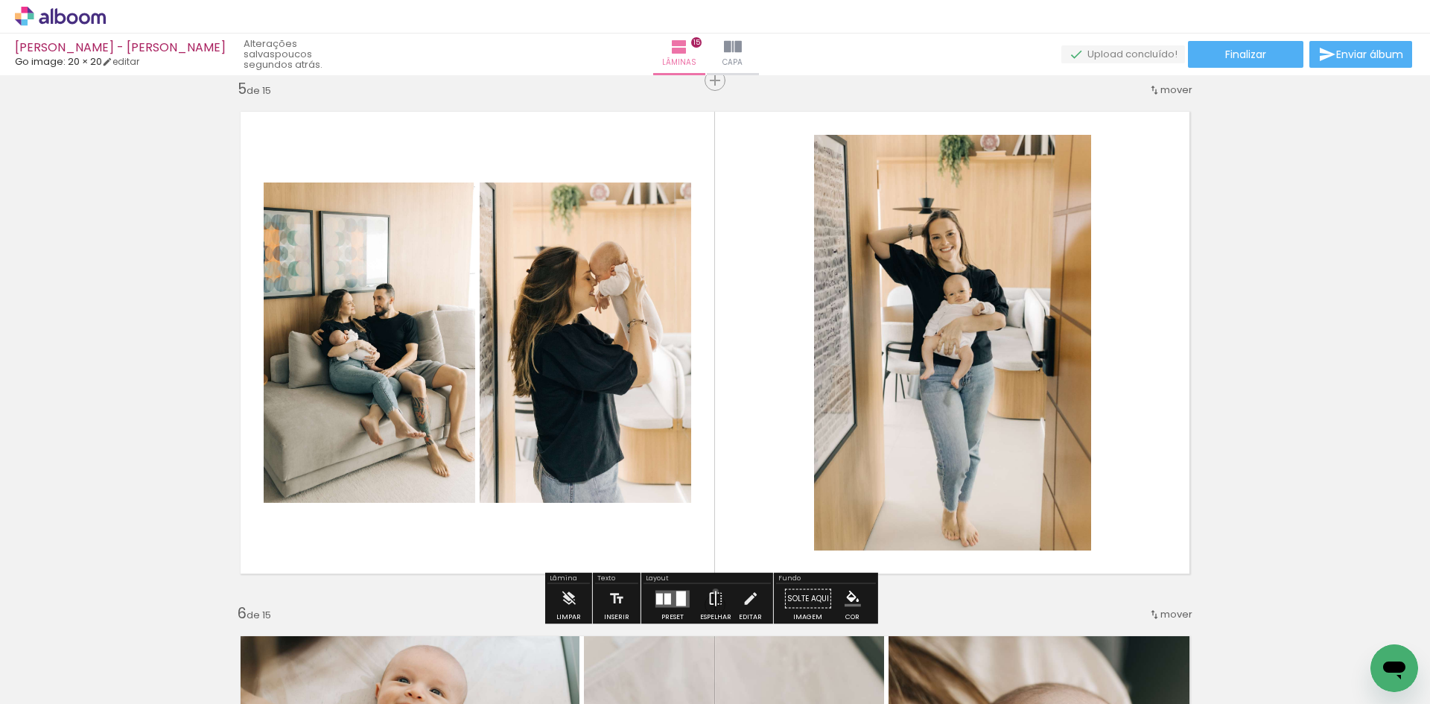
click at [712, 591] on iron-icon at bounding box center [716, 599] width 16 height 30
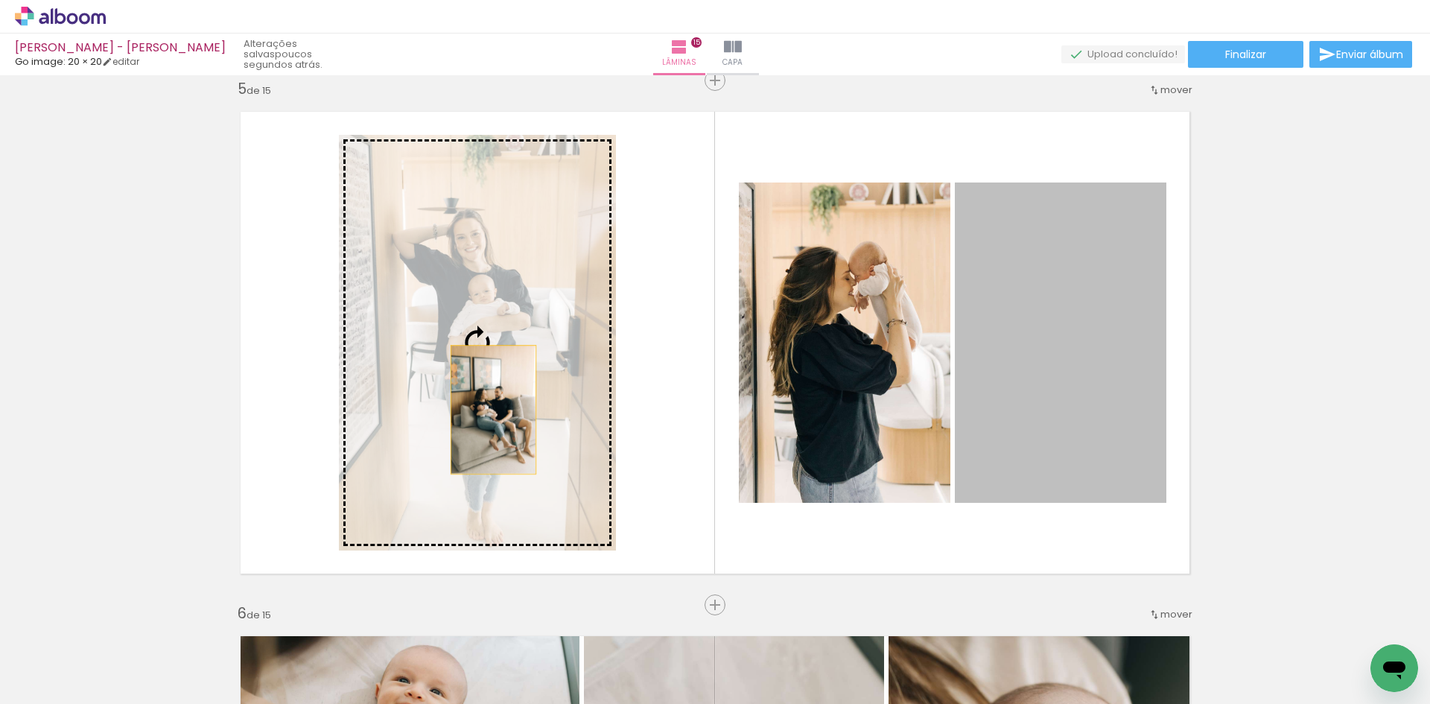
drag, startPoint x: 1061, startPoint y: 396, endPoint x: 488, endPoint y: 410, distance: 573.6
click at [0, 0] on slot at bounding box center [0, 0] width 0 height 0
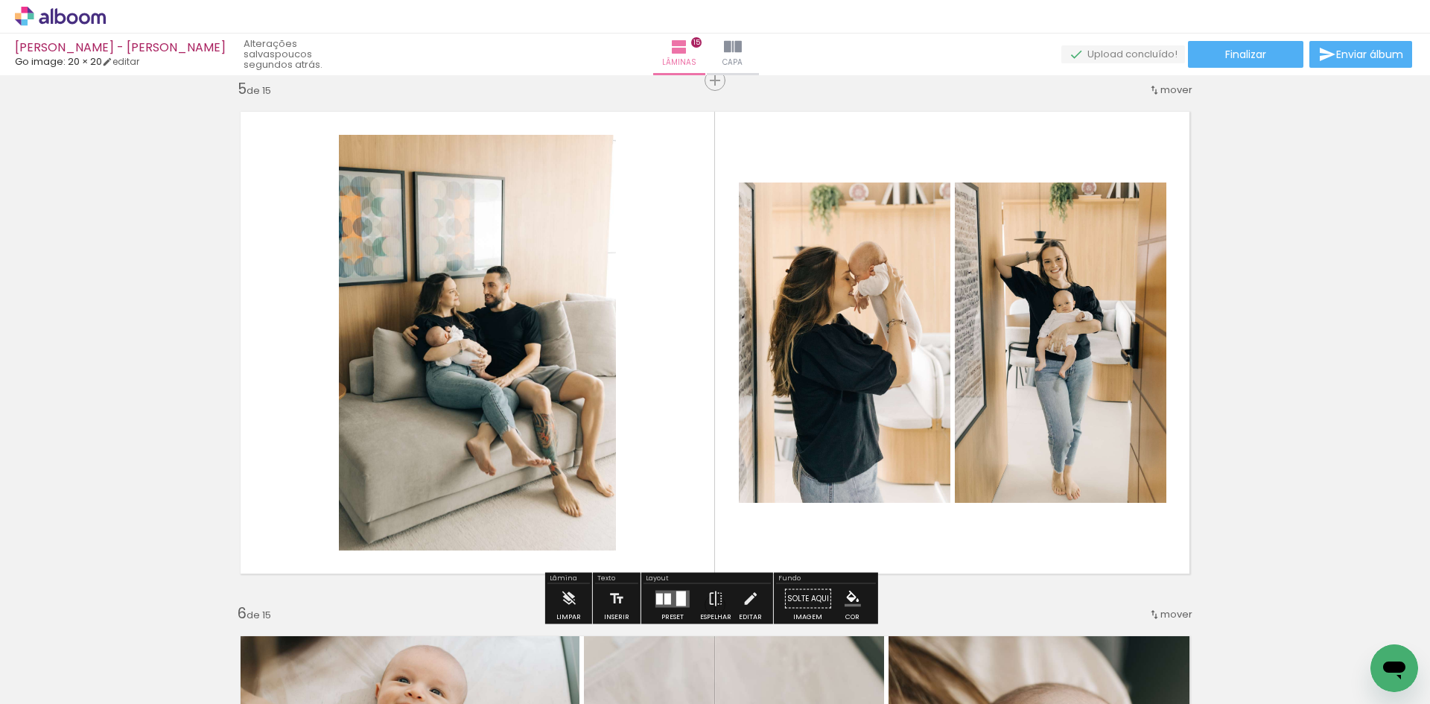
drag, startPoint x: 1037, startPoint y: 321, endPoint x: 821, endPoint y: 344, distance: 217.2
click at [0, 0] on slot at bounding box center [0, 0] width 0 height 0
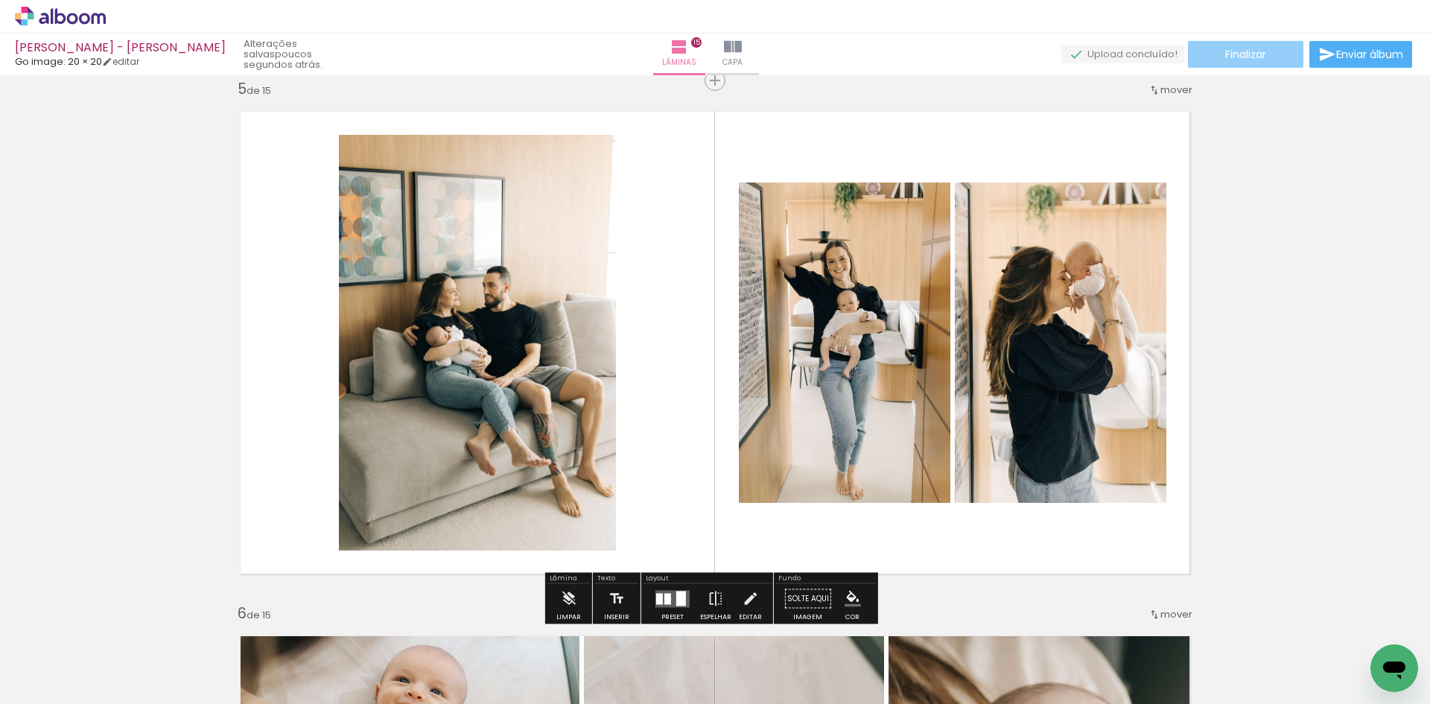
click at [1250, 63] on paper-button "Finalizar" at bounding box center [1245, 54] width 115 height 27
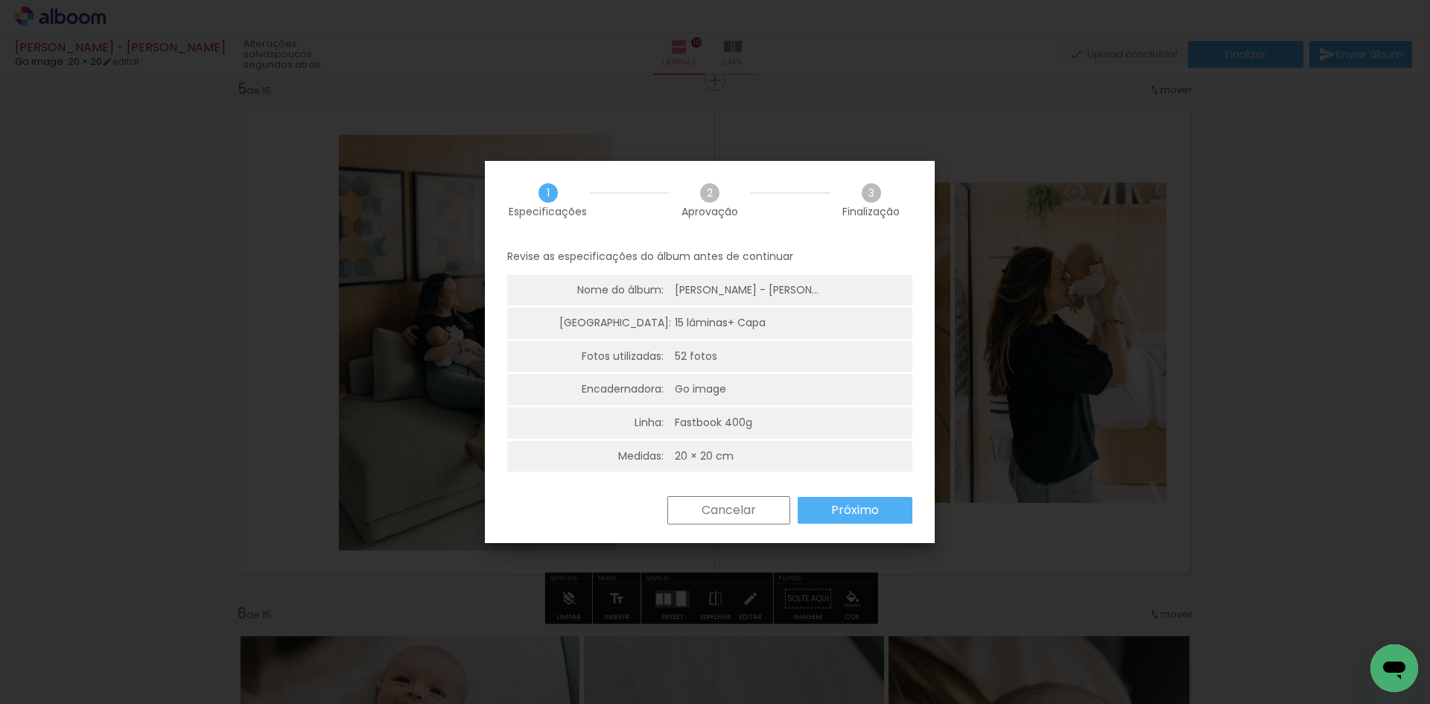
click at [0, 0] on slot "Próximo" at bounding box center [0, 0] width 0 height 0
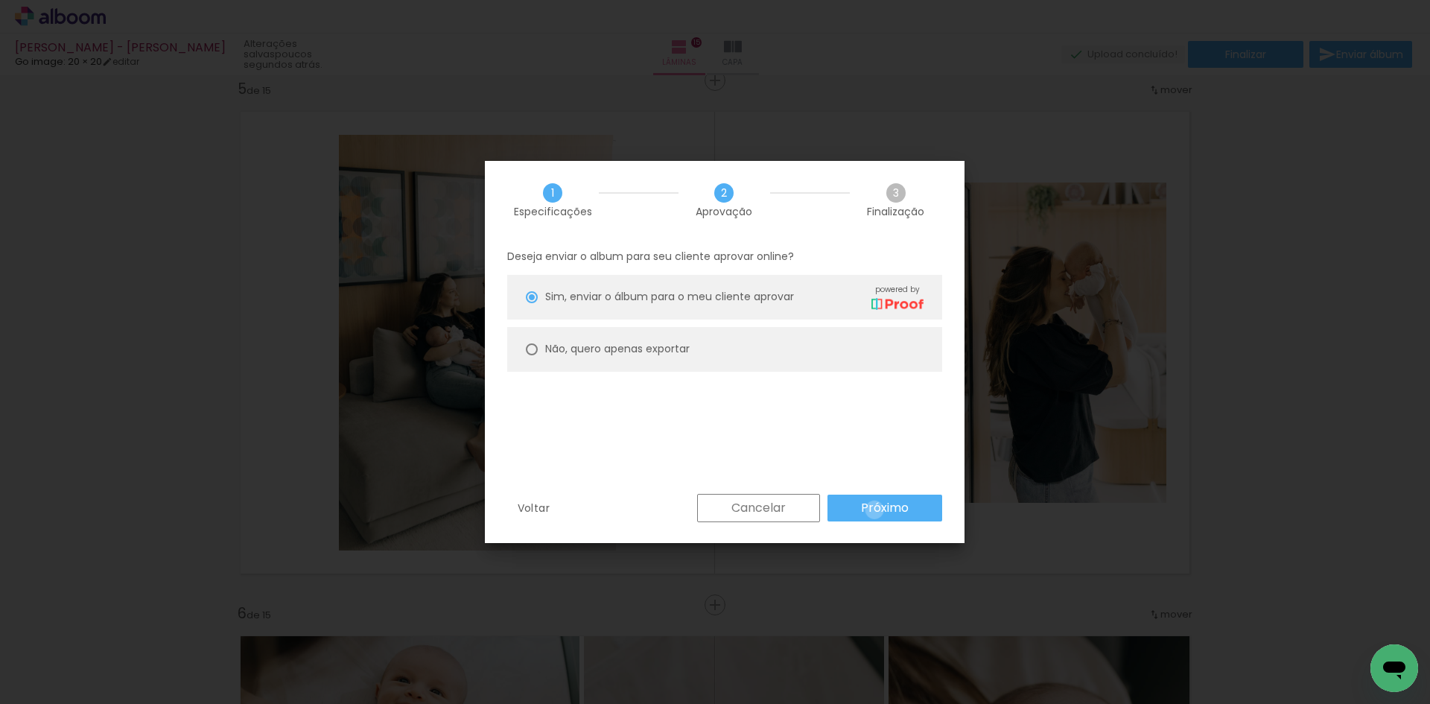
click at [0, 0] on slot "Próximo" at bounding box center [0, 0] width 0 height 0
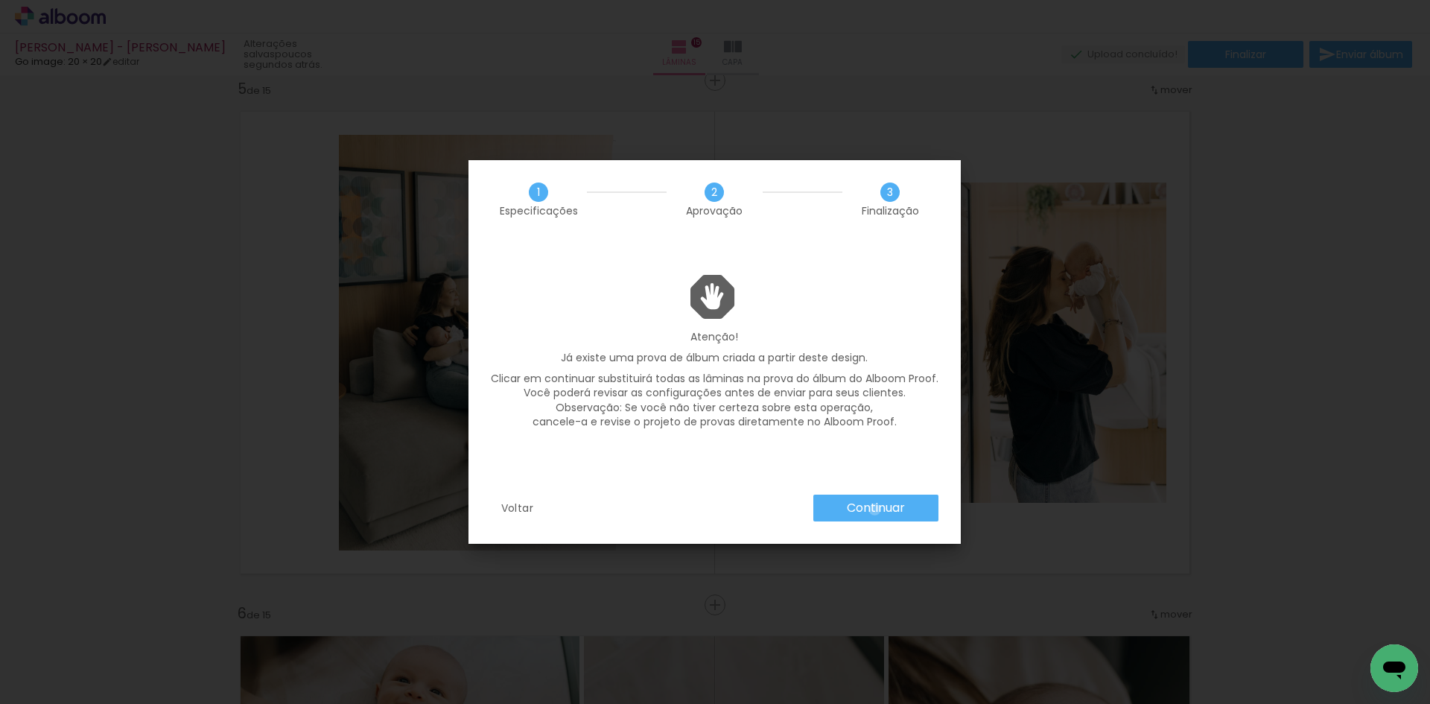
click at [0, 0] on slot "Continuar" at bounding box center [0, 0] width 0 height 0
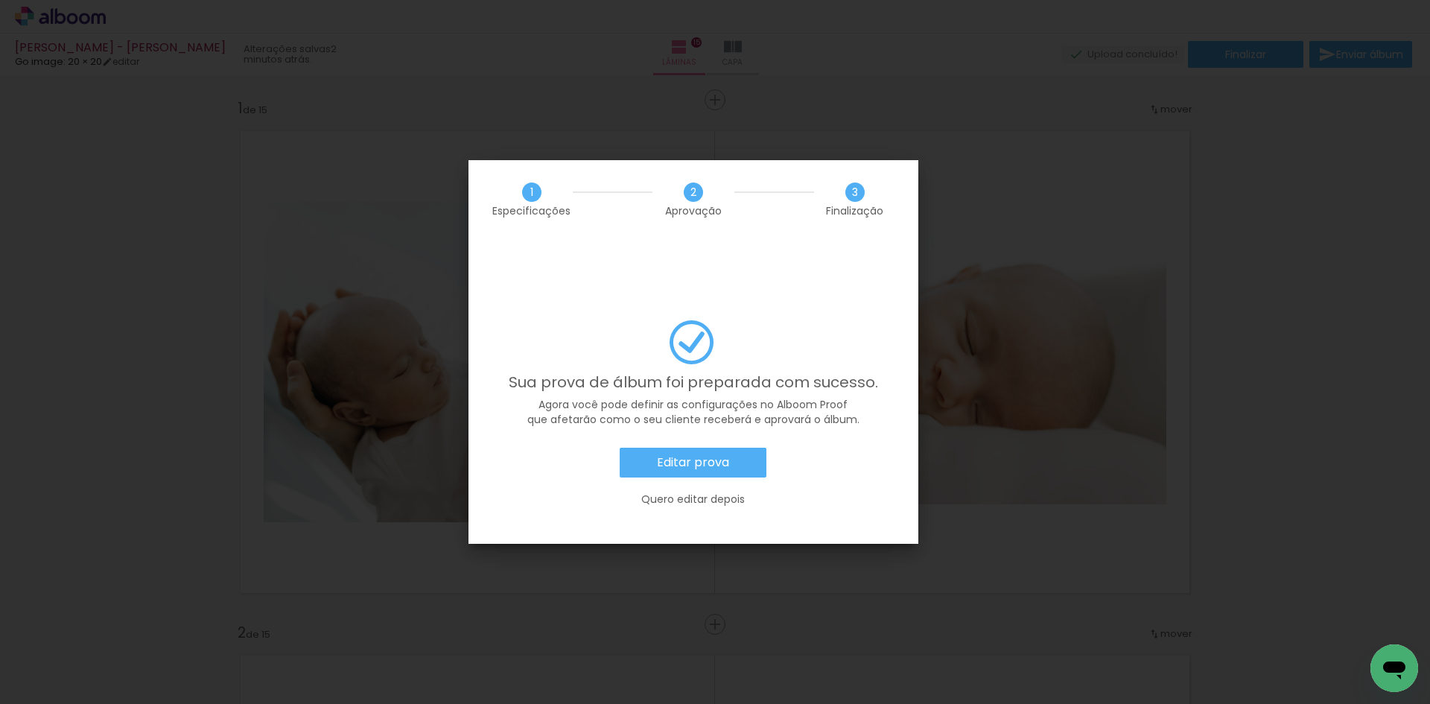
scroll to position [2117, 0]
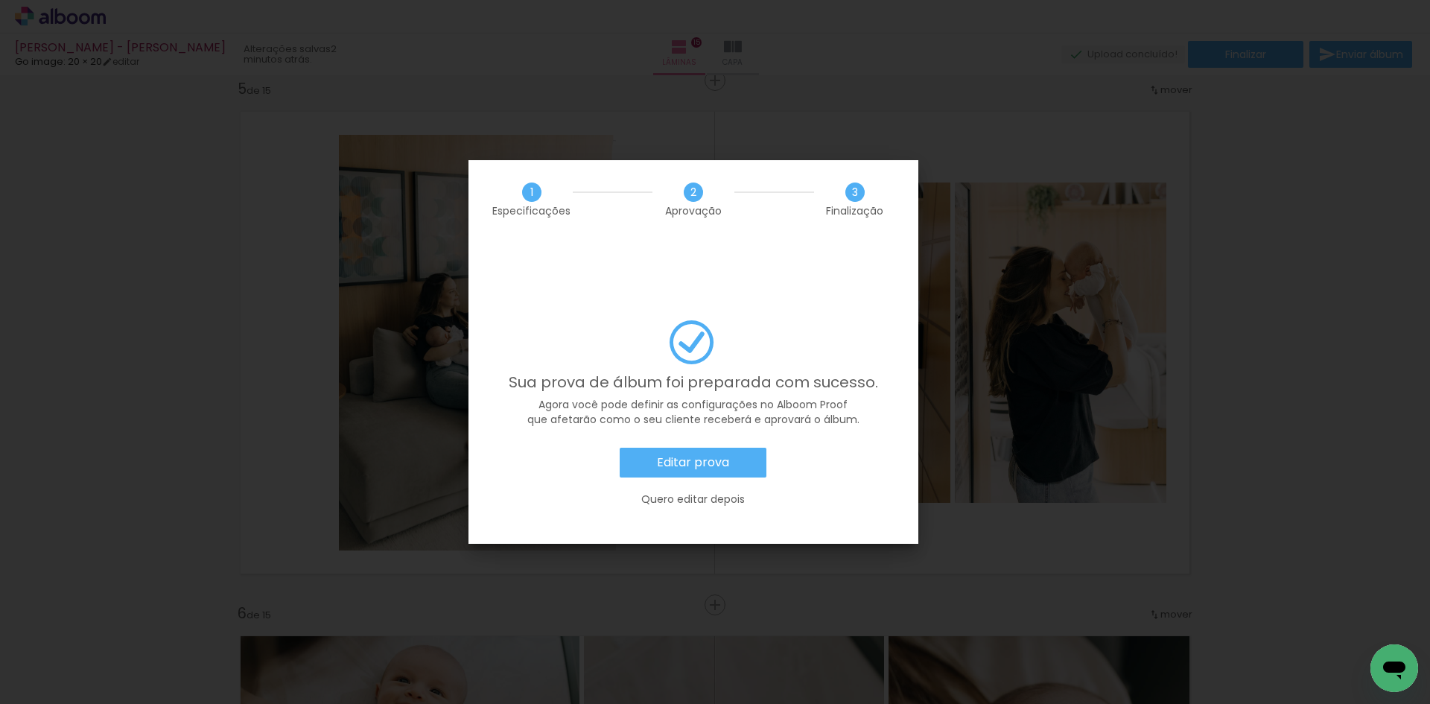
click at [0, 0] on slot "Editar prova" at bounding box center [0, 0] width 0 height 0
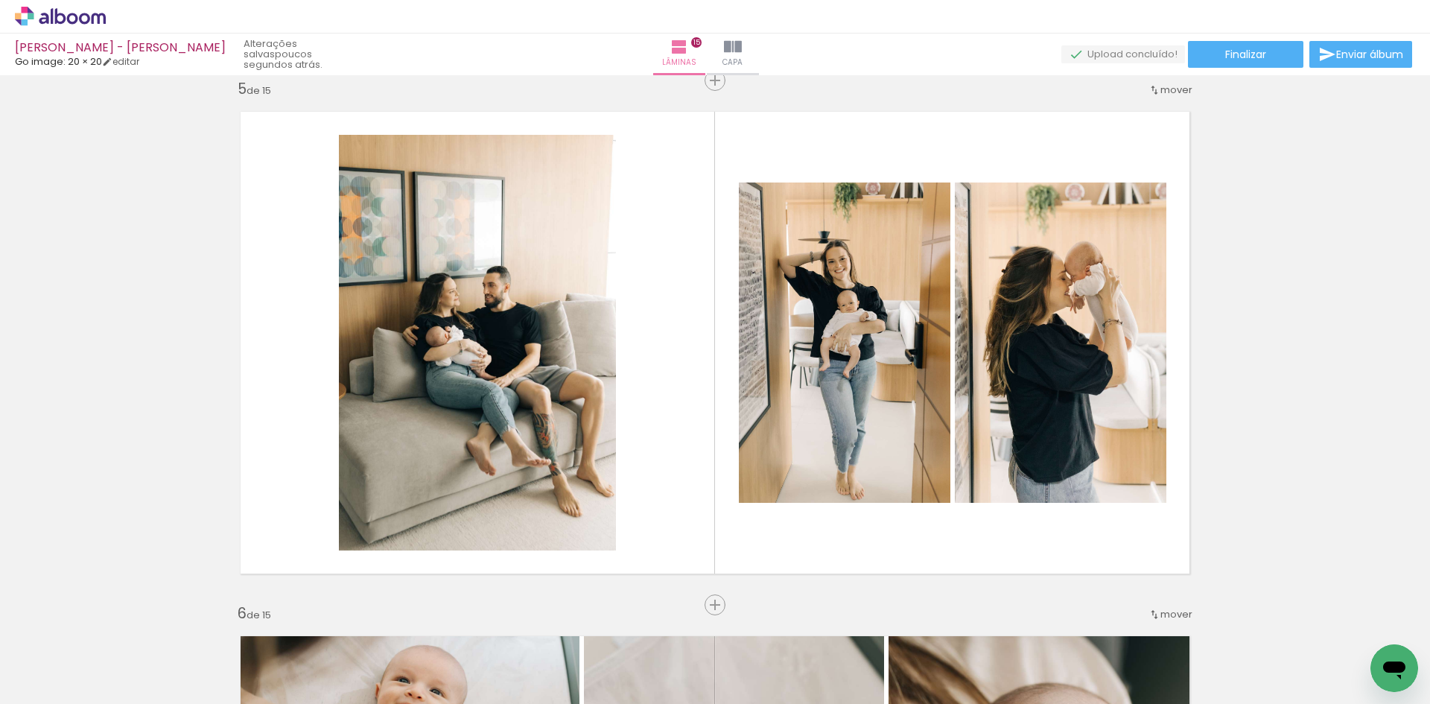
click at [45, 13] on icon at bounding box center [60, 16] width 91 height 19
